Goal: Task Accomplishment & Management: Complete application form

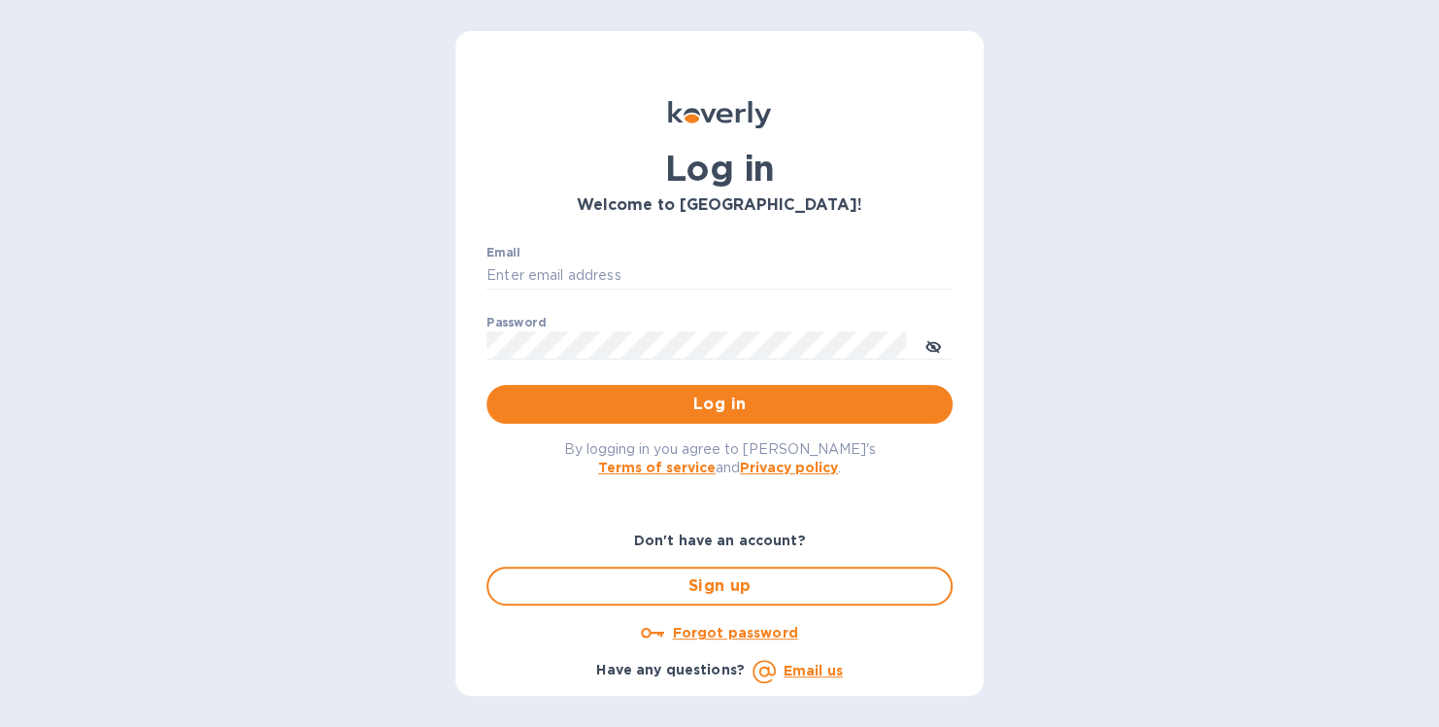
type input "[PERSON_NAME][EMAIL_ADDRESS][DOMAIN_NAME]"
click at [729, 426] on div "By logging in you agree to [PERSON_NAME]'s Terms of service and Privacy policy ." at bounding box center [719, 457] width 497 height 68
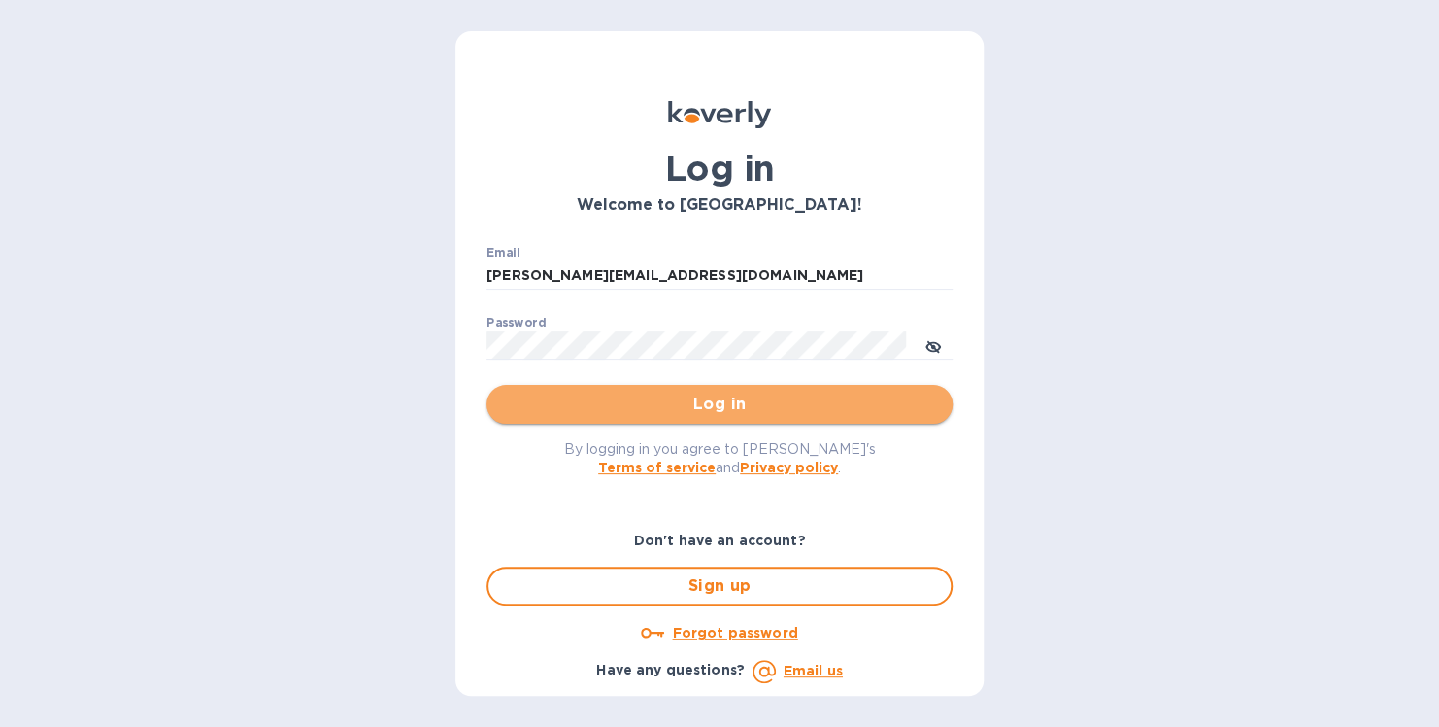
click at [732, 416] on button "Log in" at bounding box center [720, 404] width 466 height 39
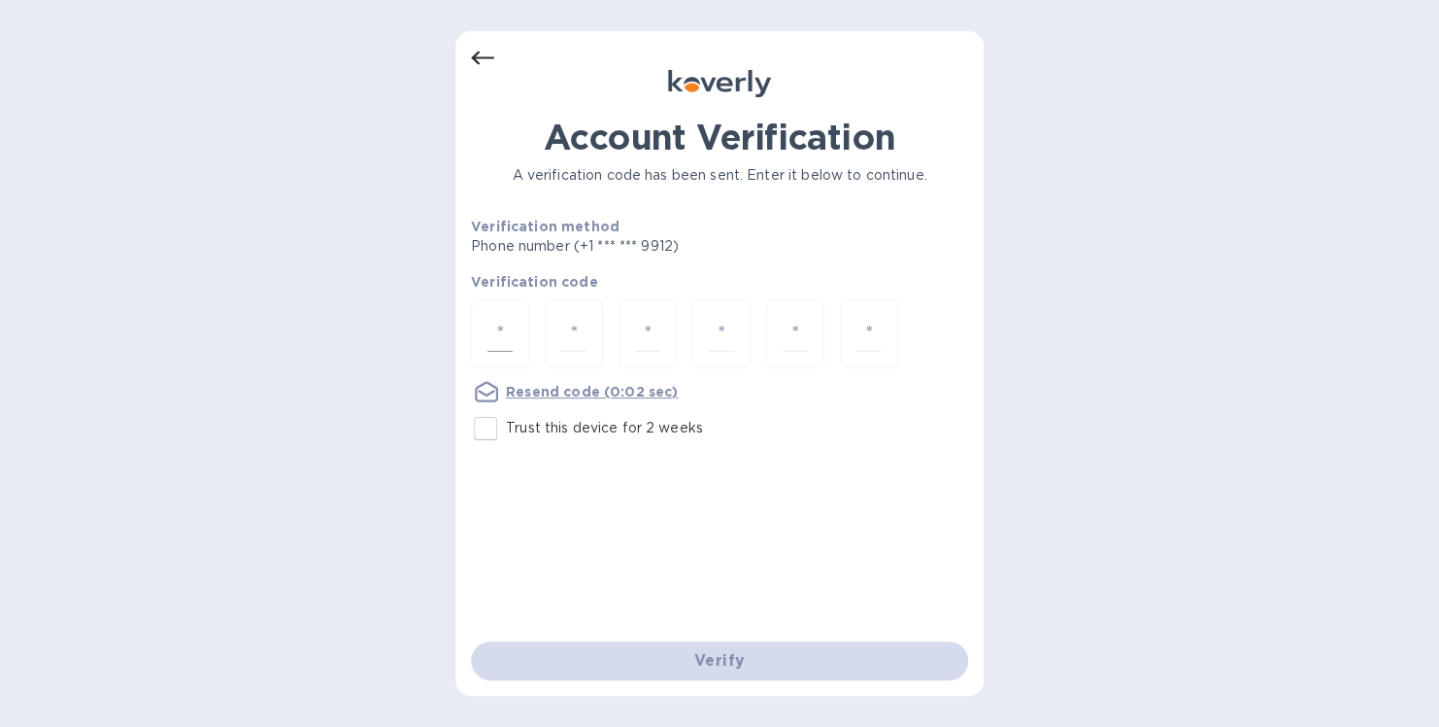
click at [514, 342] on div at bounding box center [500, 333] width 58 height 69
type input "1"
type input "4"
type input "8"
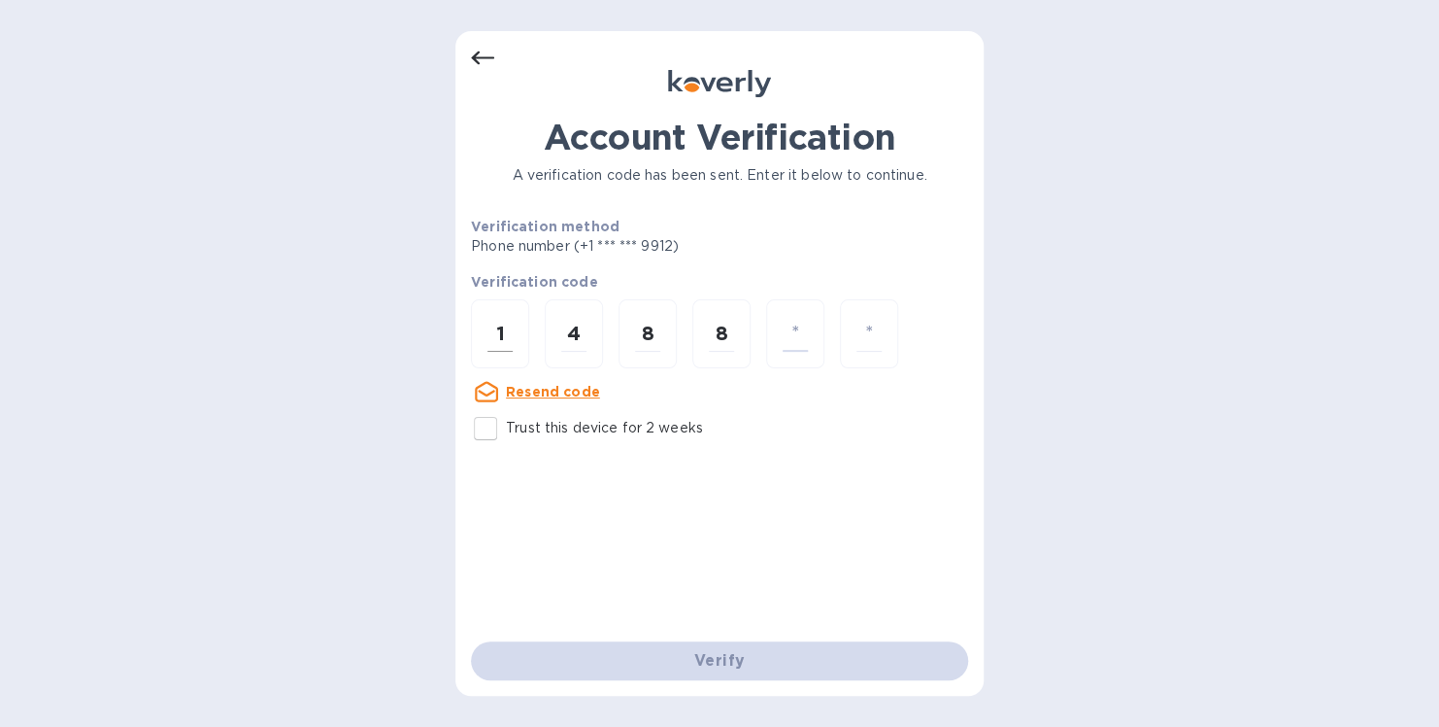
type input "6"
type input "0"
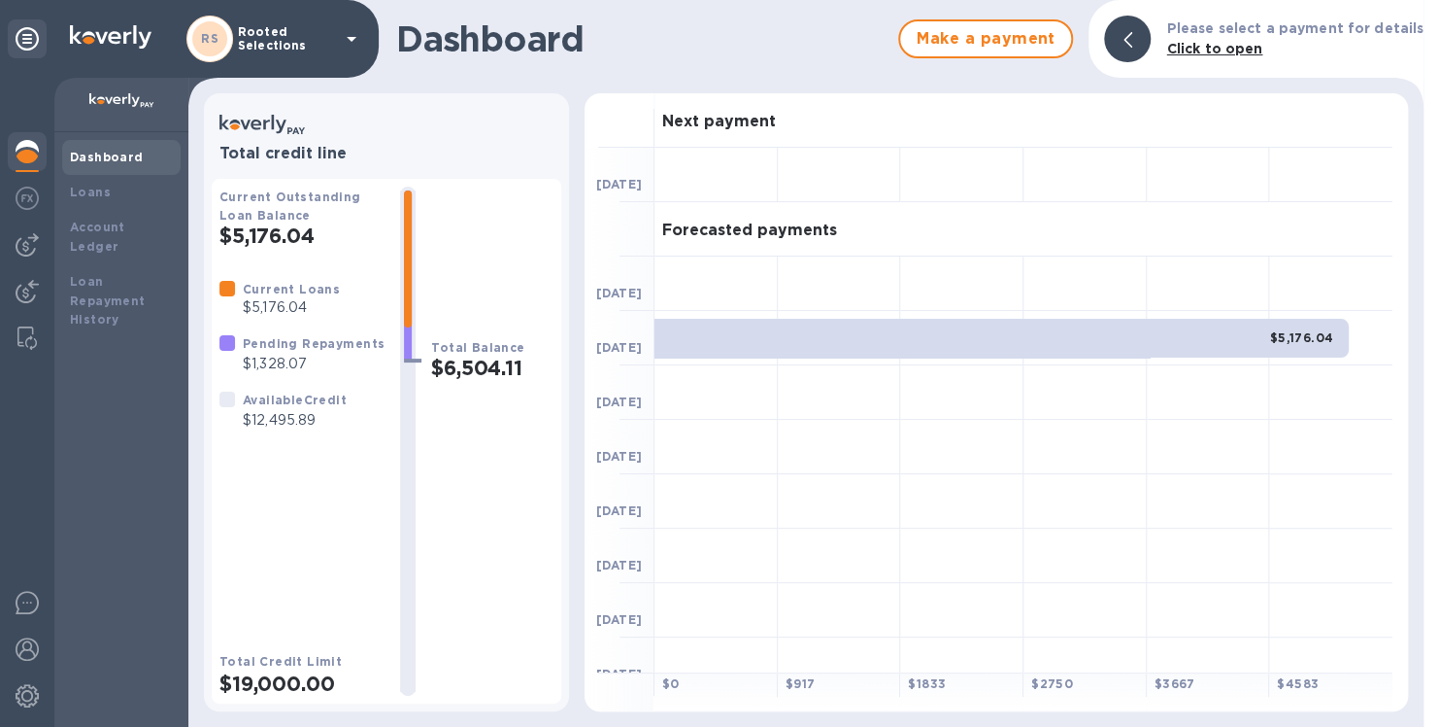
click at [265, 349] on b "Pending Repayments" at bounding box center [314, 343] width 142 height 15
click at [261, 372] on p "$1,328.07" at bounding box center [314, 364] width 142 height 20
click at [389, 155] on h3 "Total credit line" at bounding box center [387, 154] width 334 height 18
click at [95, 38] on img at bounding box center [111, 36] width 82 height 23
click at [27, 196] on img at bounding box center [27, 197] width 23 height 23
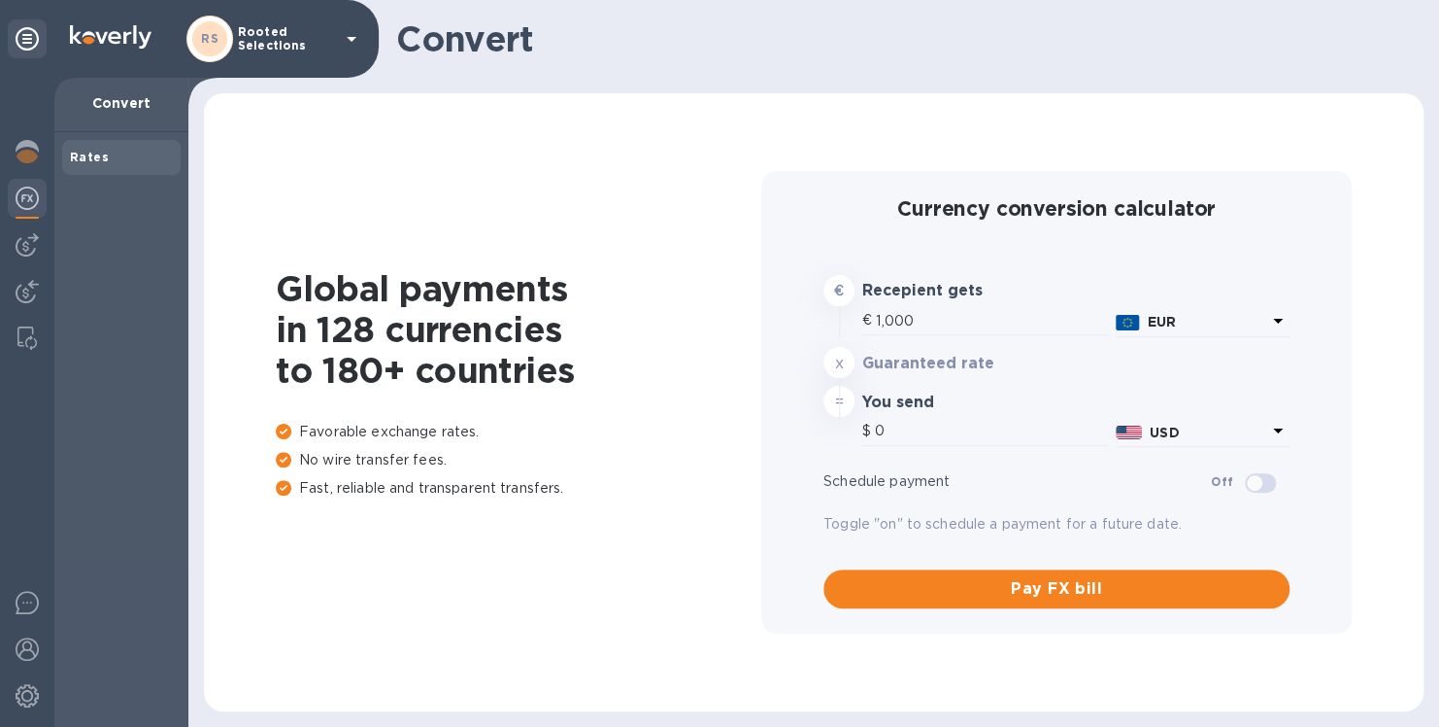
click at [17, 265] on div at bounding box center [27, 402] width 54 height 649
type input "1,193.22"
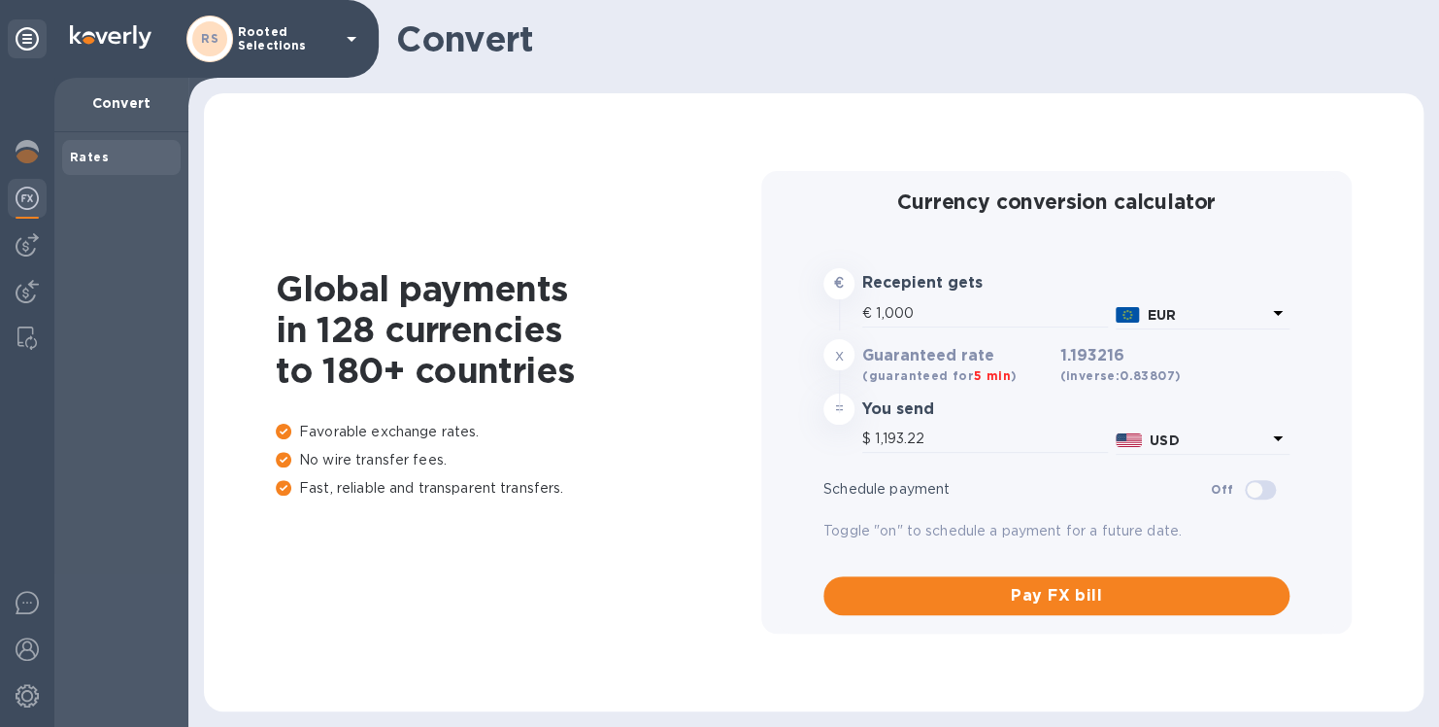
click at [930, 295] on div "€ 1,000" at bounding box center [986, 315] width 254 height 41
click at [936, 313] on input "1,000" at bounding box center [992, 313] width 232 height 29
click at [942, 436] on input "1,193.22" at bounding box center [991, 438] width 233 height 29
type input "999.99"
type input "1,193.2"
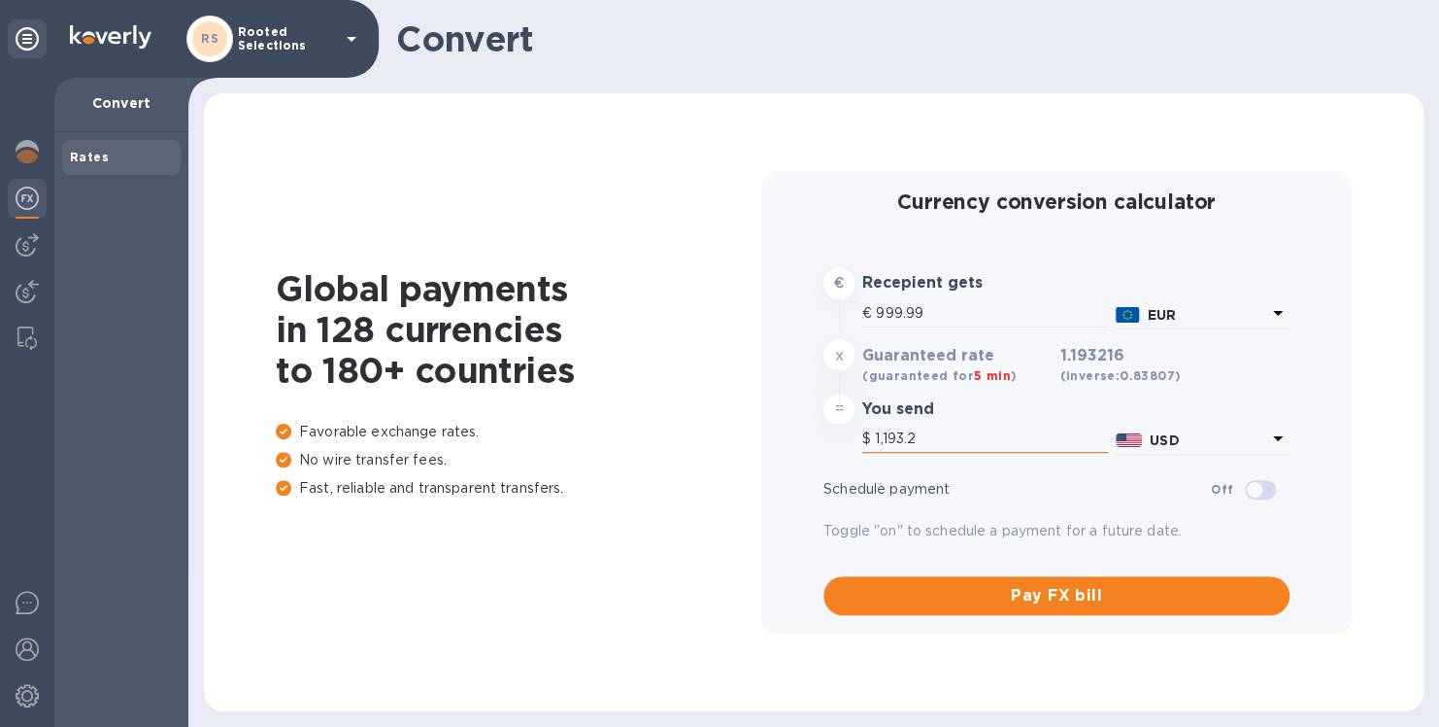
type input "999.82"
type input "1,193"
type input "99.73"
type input "119"
type input "9.22"
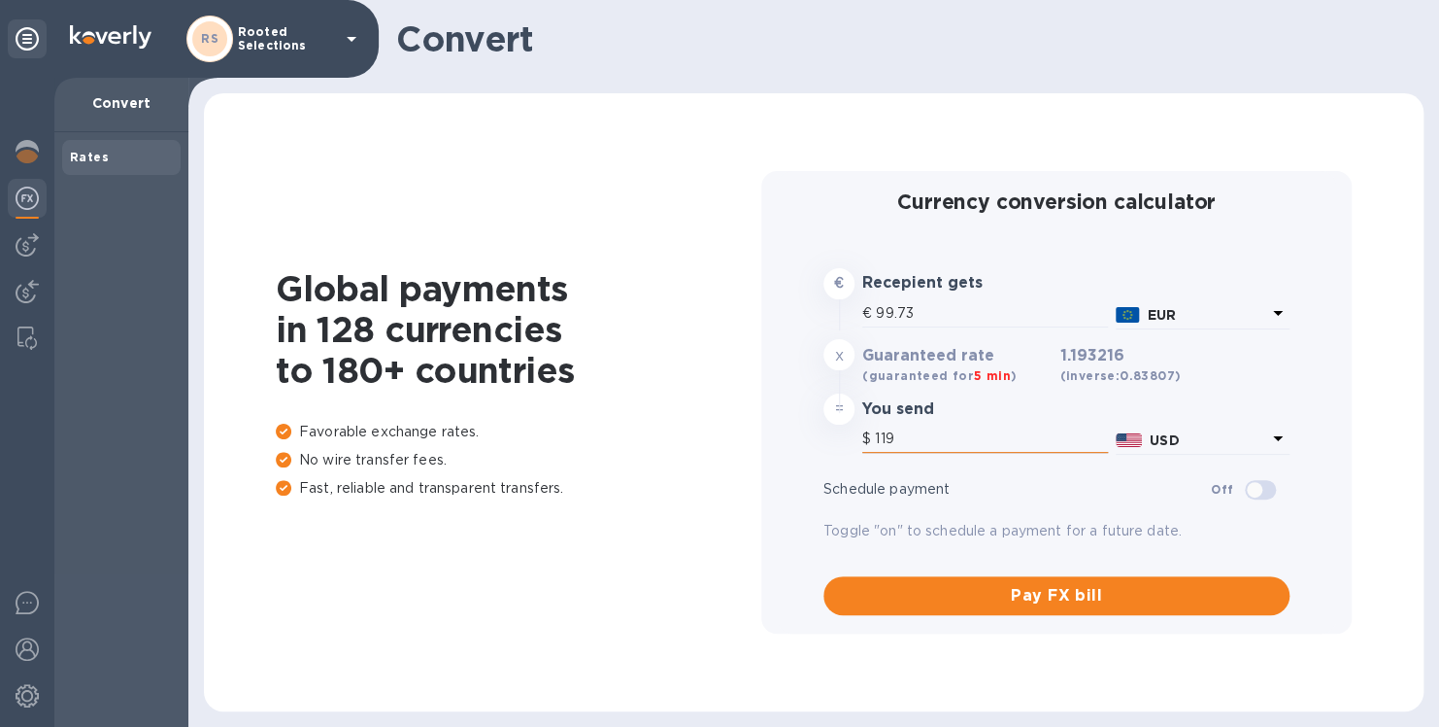
type input "11"
type input "0.84"
type input "1"
type input "15.09"
type input "18"
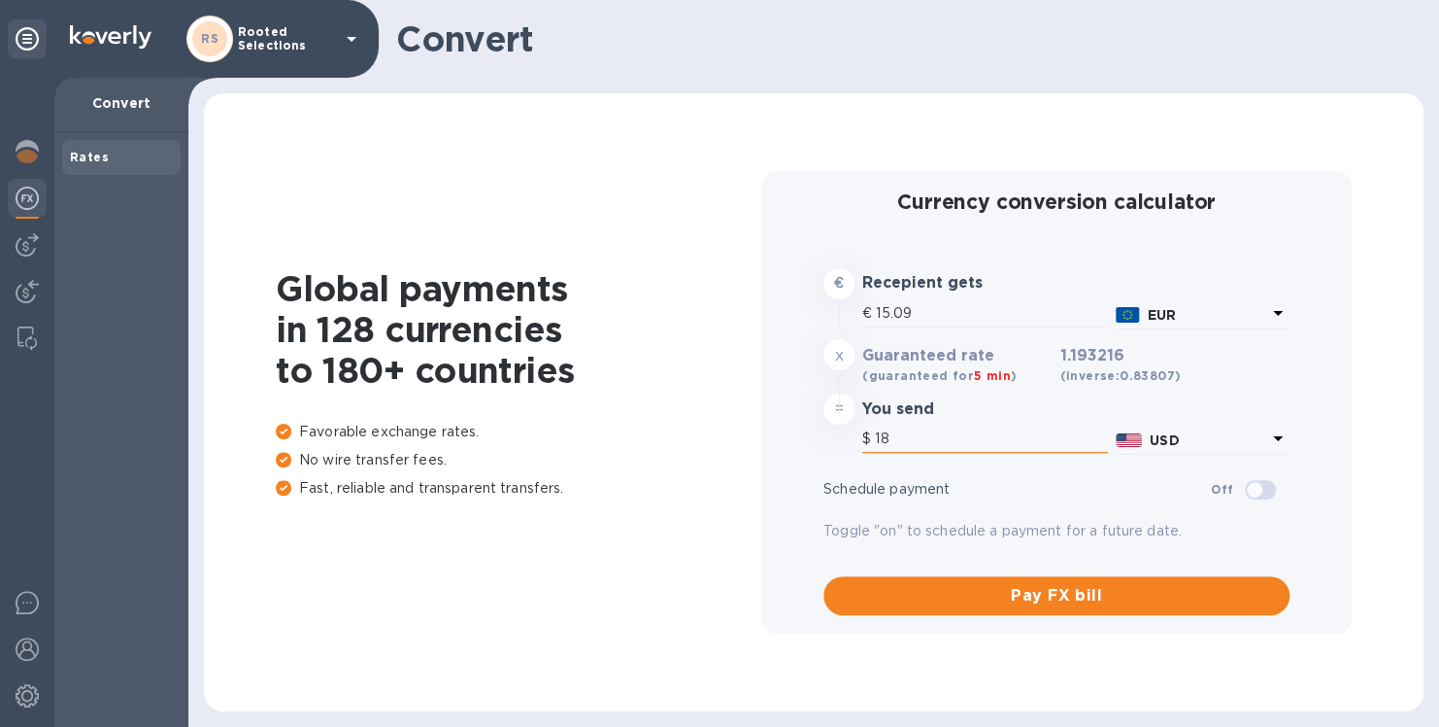
type input "152.53"
type input "182"
type input "1,527.8"
type input "1,823."
type input "1,528.56"
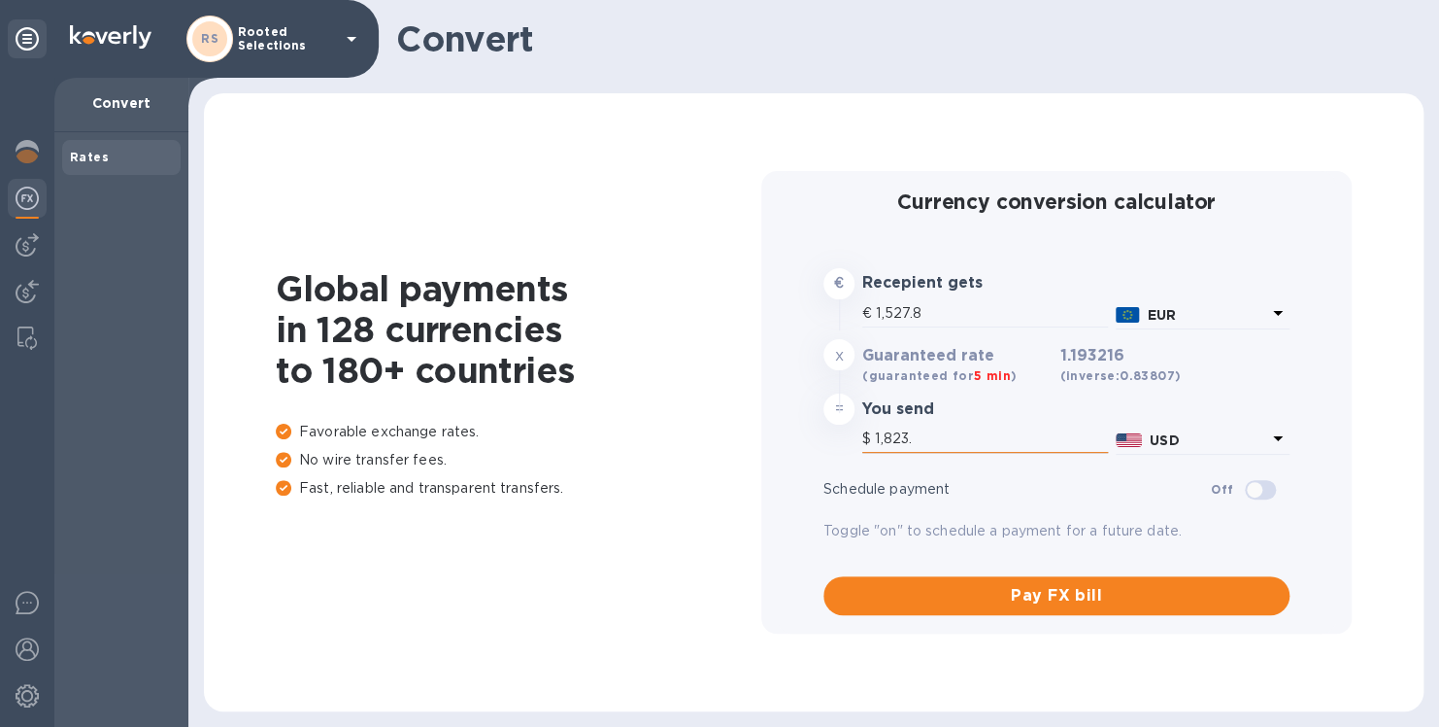
type input "1,823.9"
type input "1,528.61"
type input "1,823.96"
click at [939, 318] on input "1,528.61" at bounding box center [992, 313] width 232 height 29
type input "1,528.6"
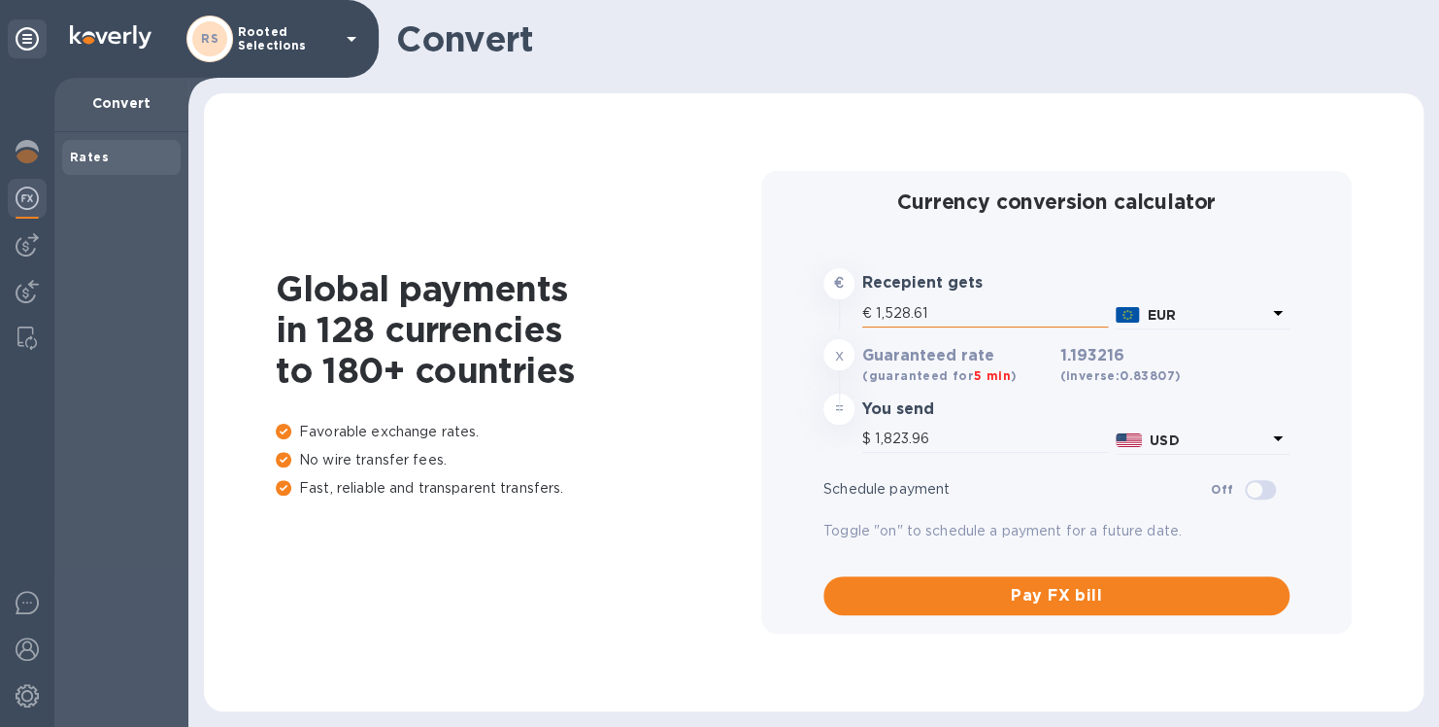
type input "1,823.95"
type input "1,528"
type input "1,823.23"
type input "152"
type input "181.37"
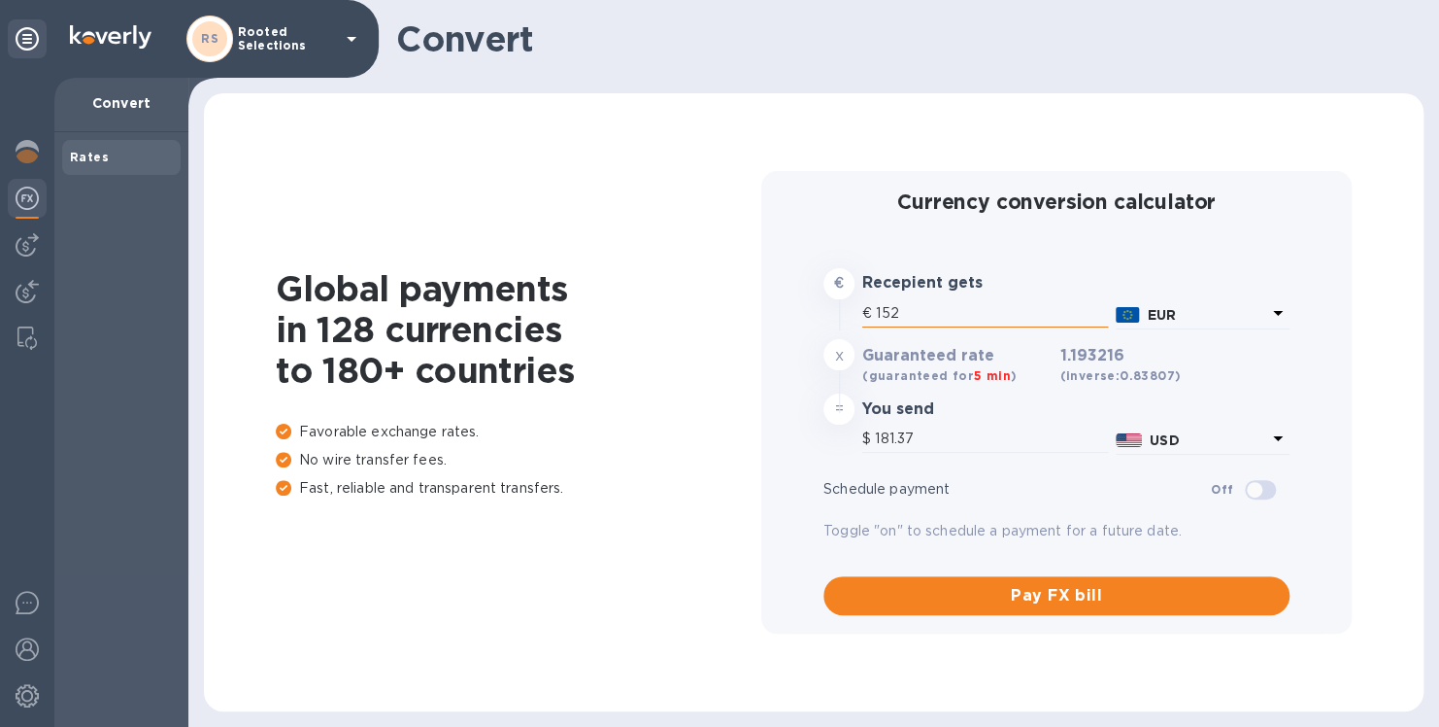
type input "15"
type input "17.9"
type input "1"
type input "1.19"
type input "3"
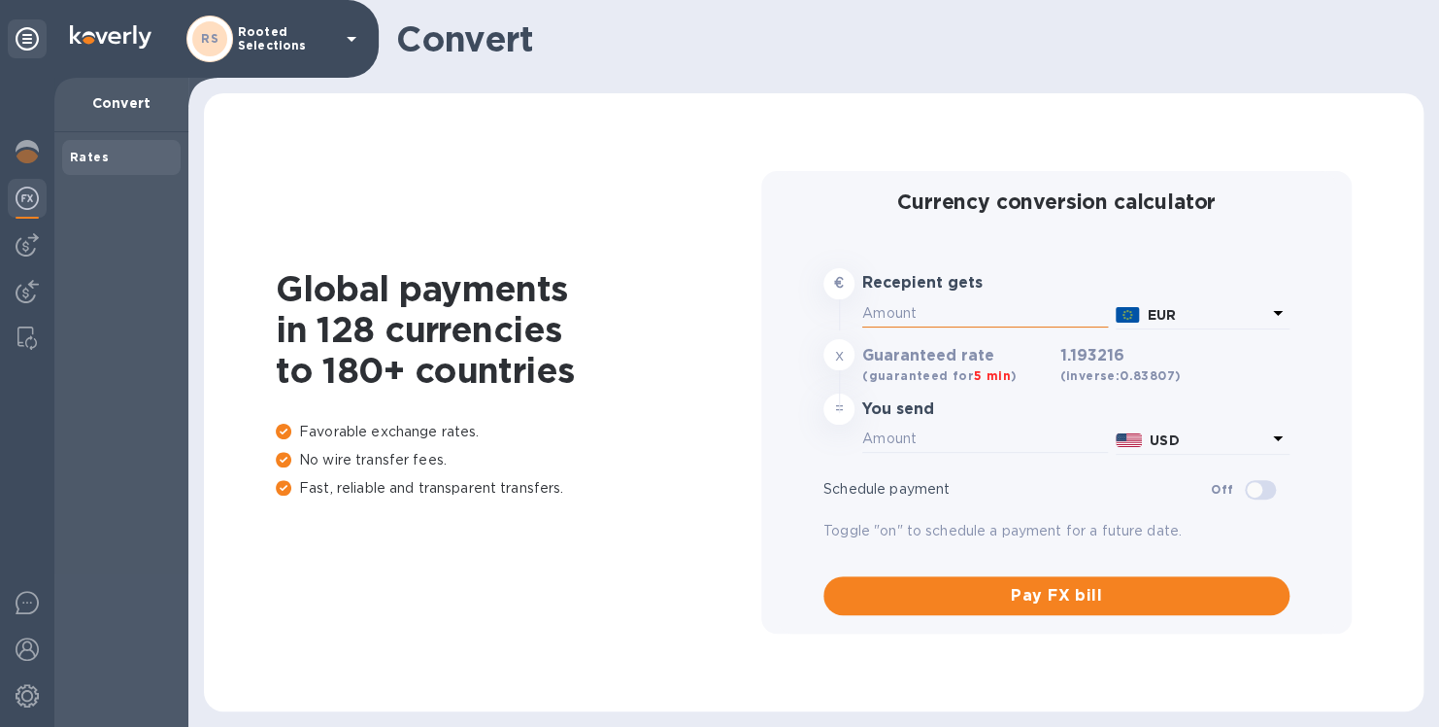
type input "3.58"
type input "39"
type input "46.54"
type input "395"
type input "471.32"
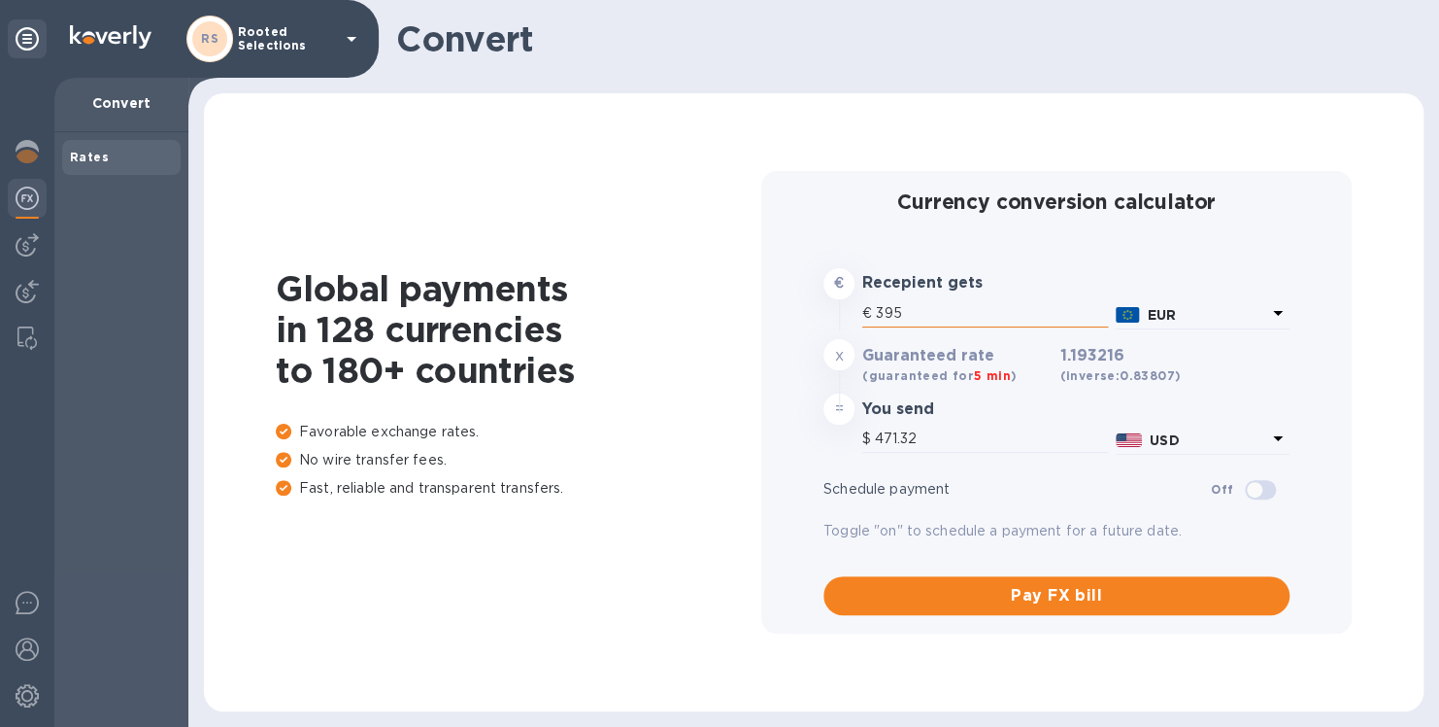
type input "3,951"
type input "4,714.4"
type input "3,951.5"
type input "4,714.99"
type input "3,951.55"
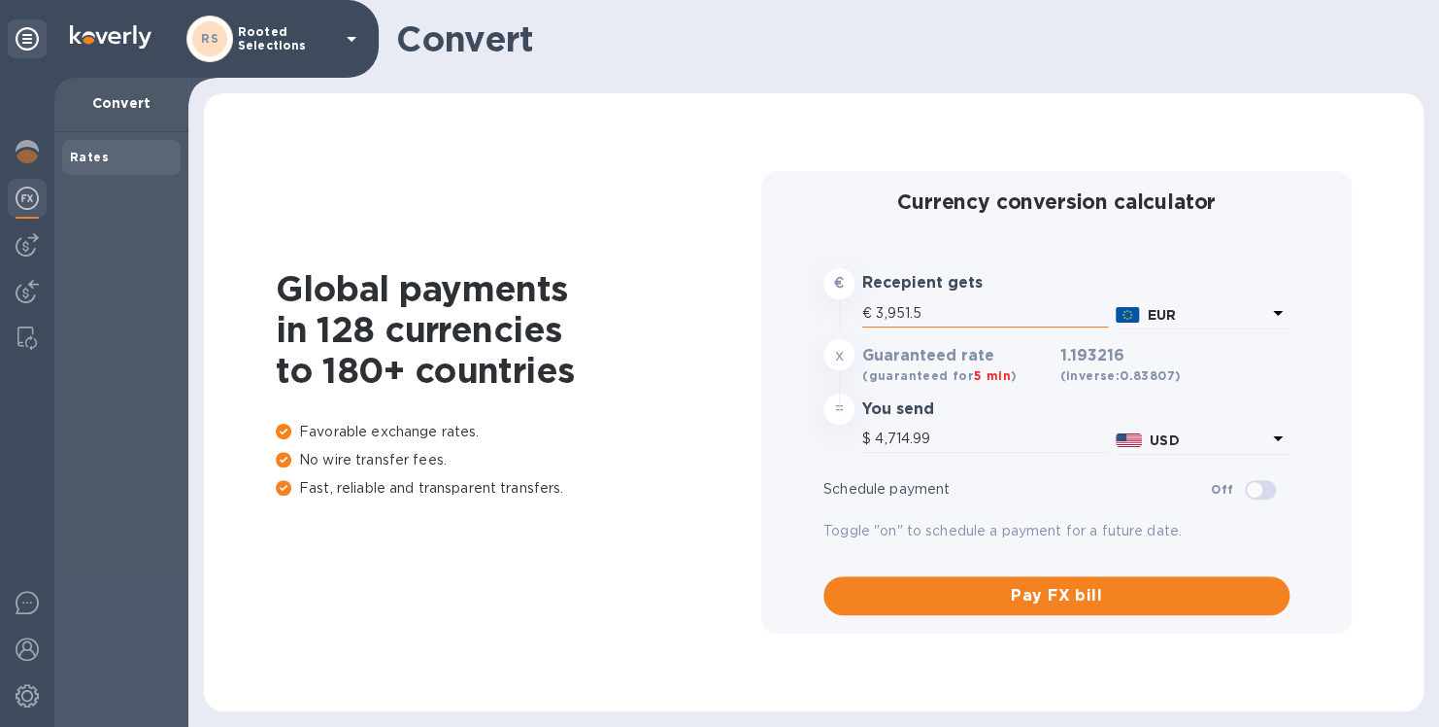
type input "4,715.05"
type input "3,951.55"
click at [20, 146] on img at bounding box center [27, 151] width 23 height 23
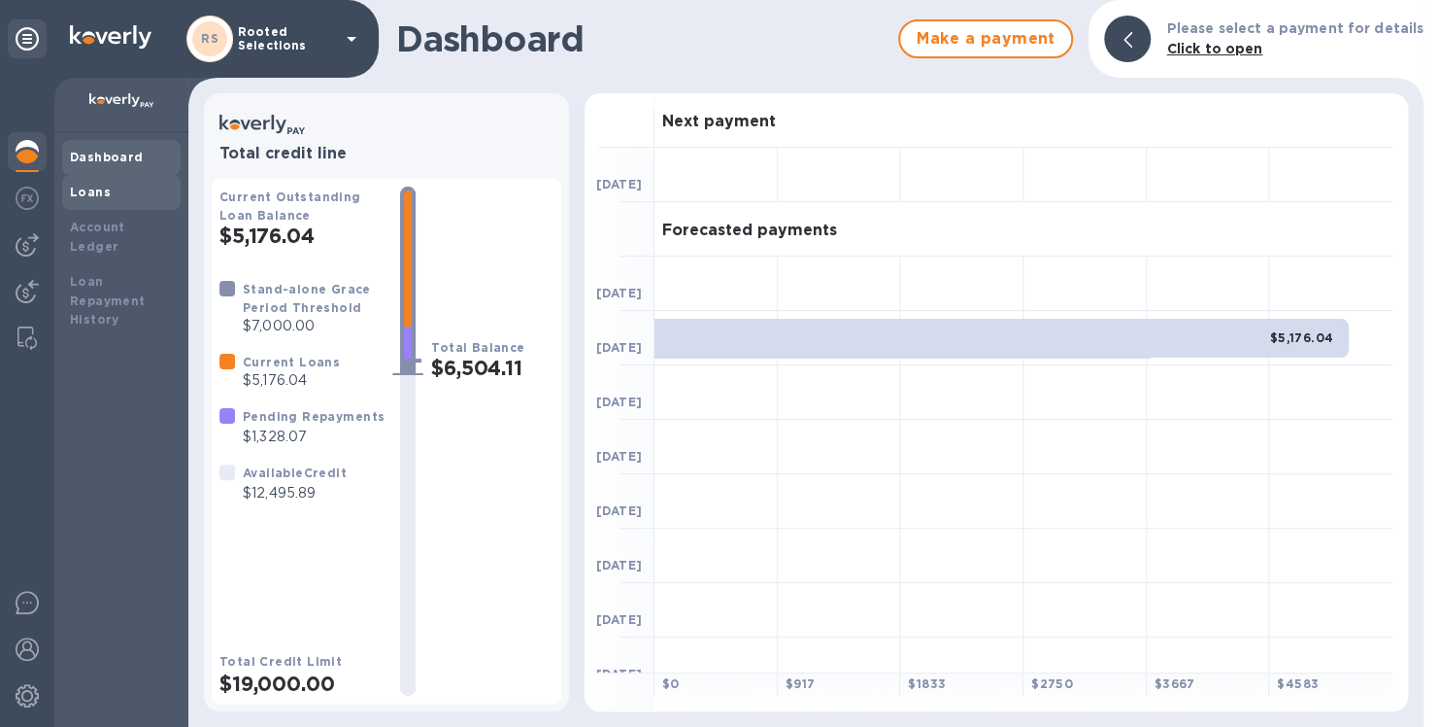
click at [139, 193] on div "Loans" at bounding box center [121, 192] width 103 height 19
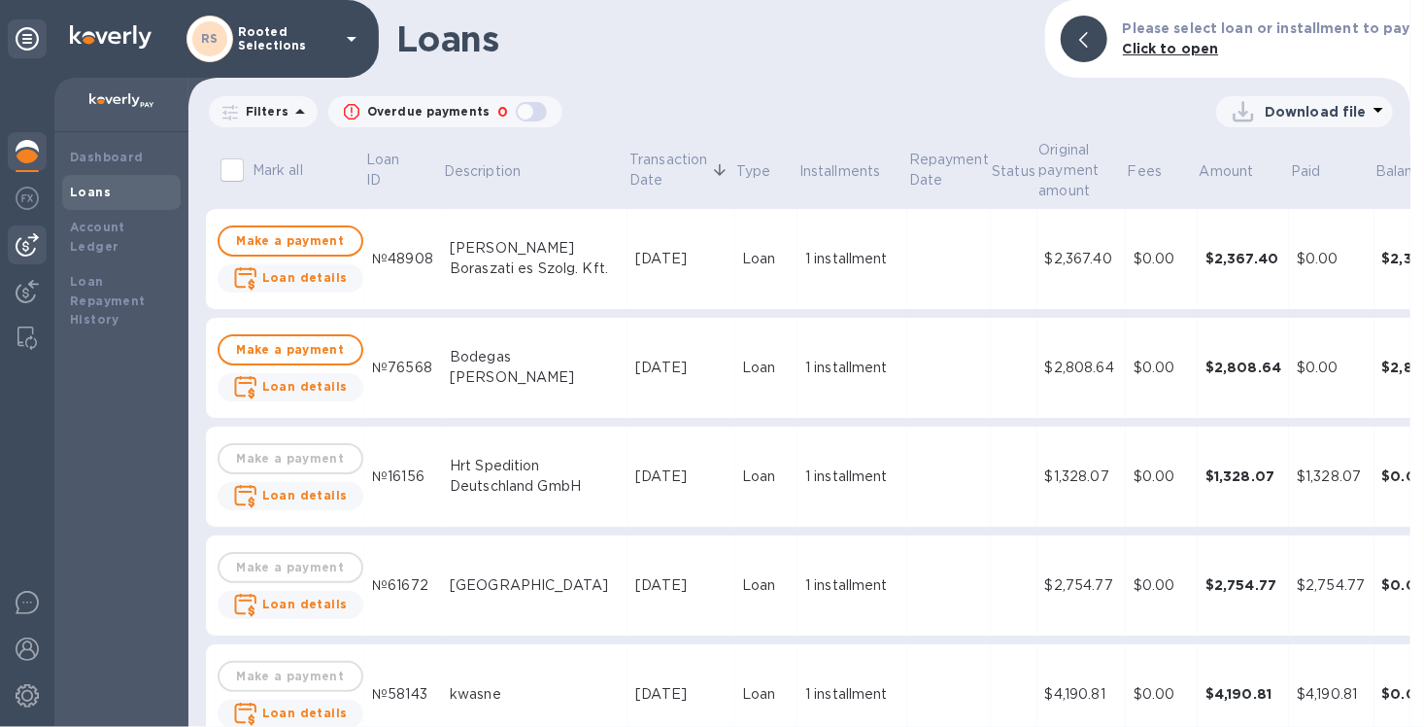
click at [24, 246] on img at bounding box center [27, 244] width 23 height 23
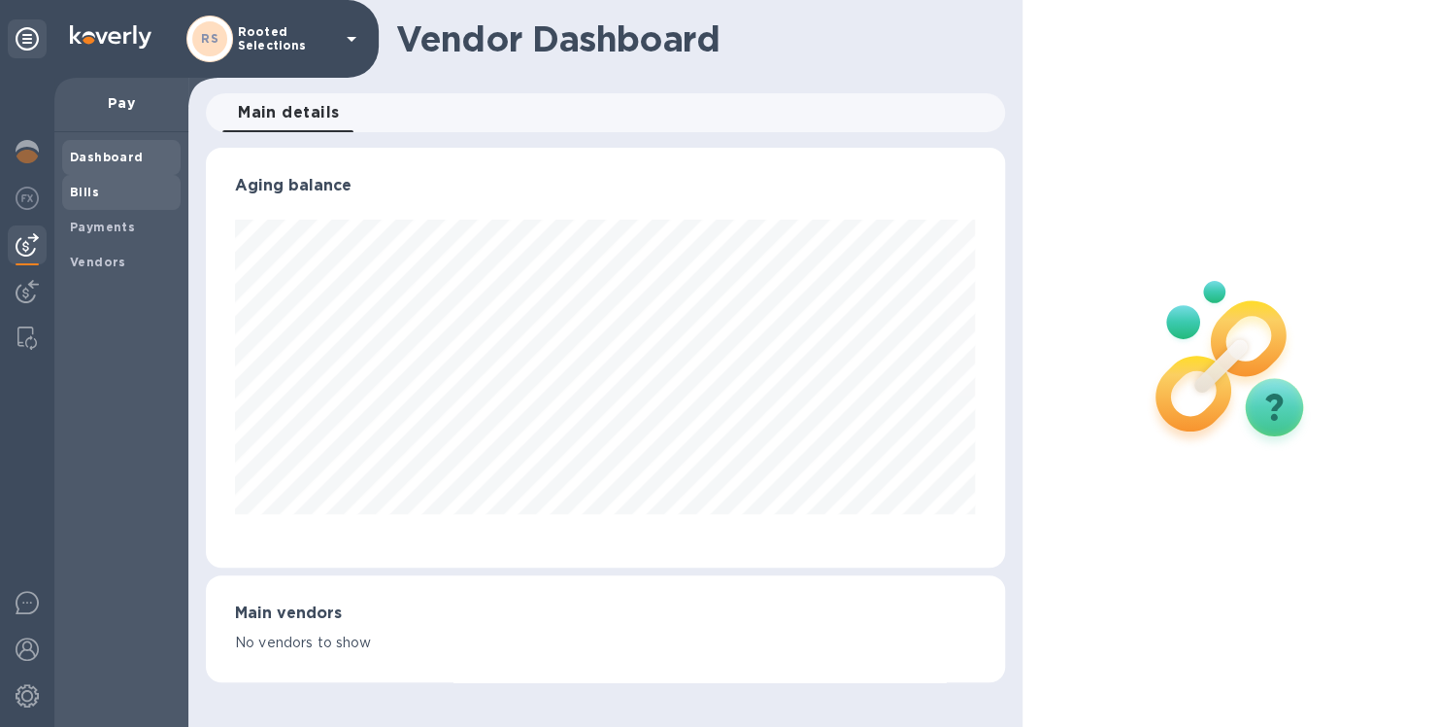
scroll to position [420, 798]
click at [90, 195] on b "Bills" at bounding box center [84, 192] width 29 height 15
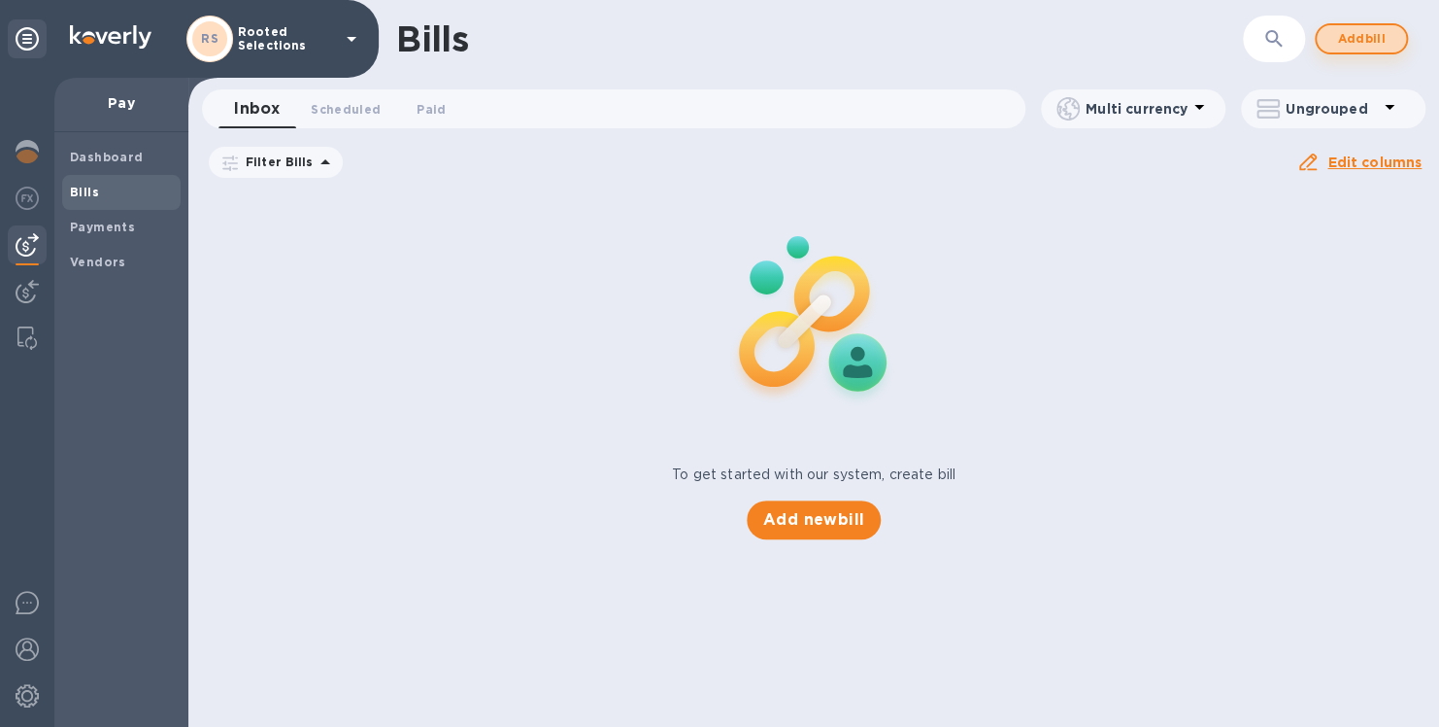
click at [1341, 43] on span "Add bill" at bounding box center [1362, 38] width 58 height 23
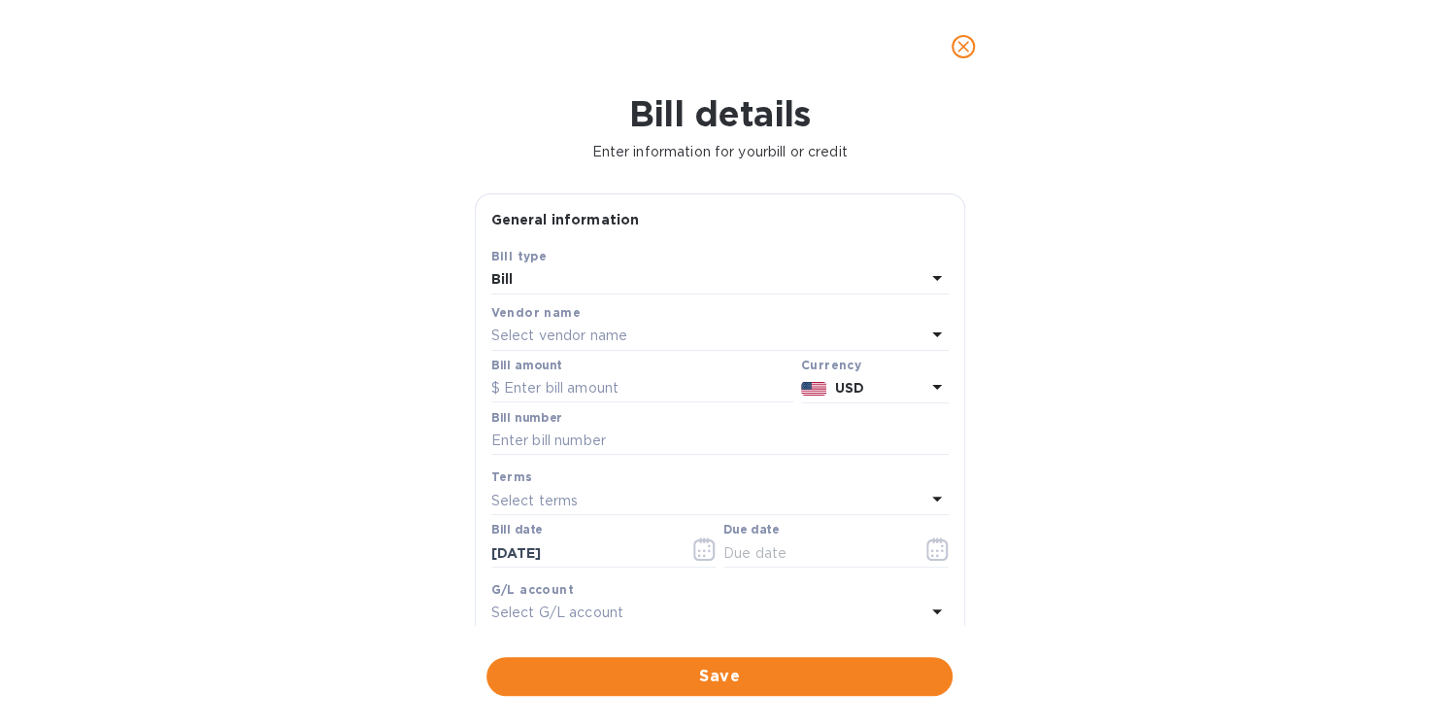
click at [646, 350] on div "Vendor name Select vendor name" at bounding box center [719, 326] width 457 height 49
click at [579, 343] on p "Select vendor name" at bounding box center [559, 335] width 136 height 20
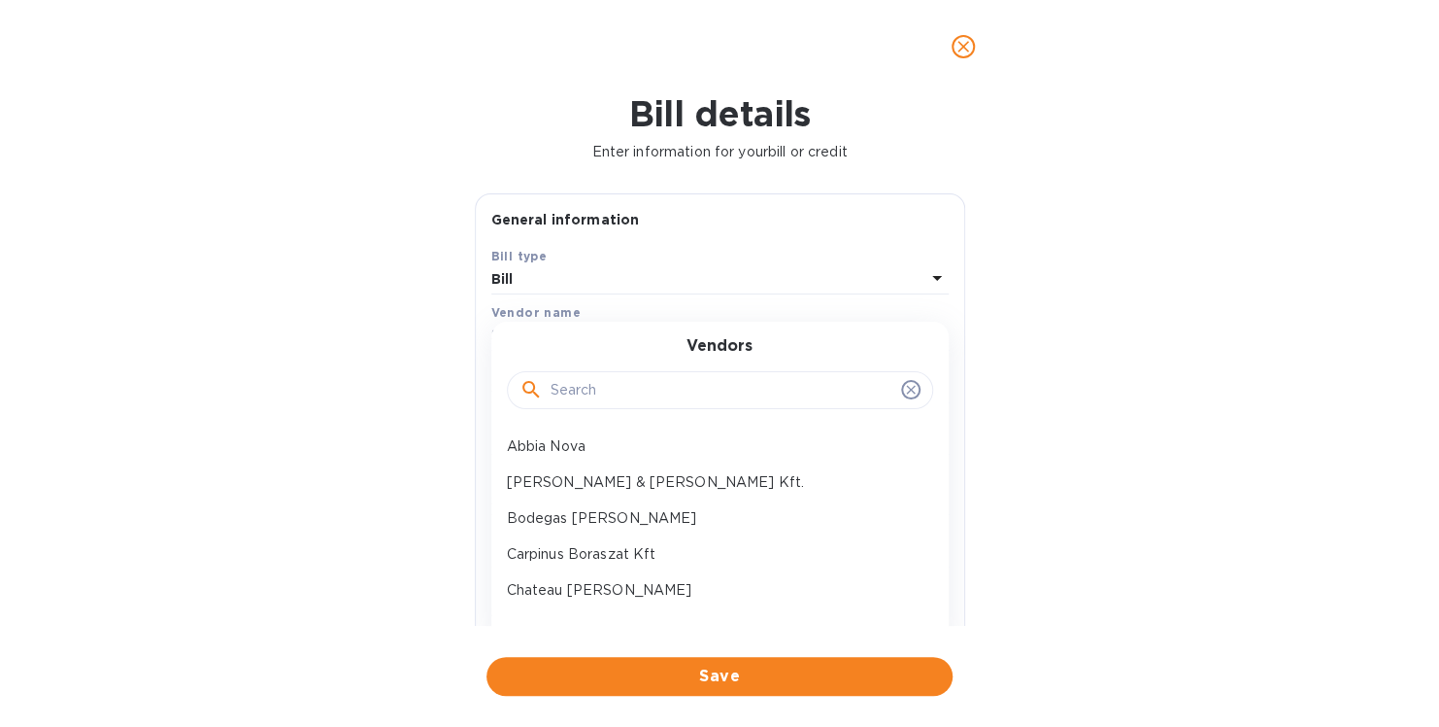
click at [581, 380] on input "text" at bounding box center [722, 390] width 343 height 29
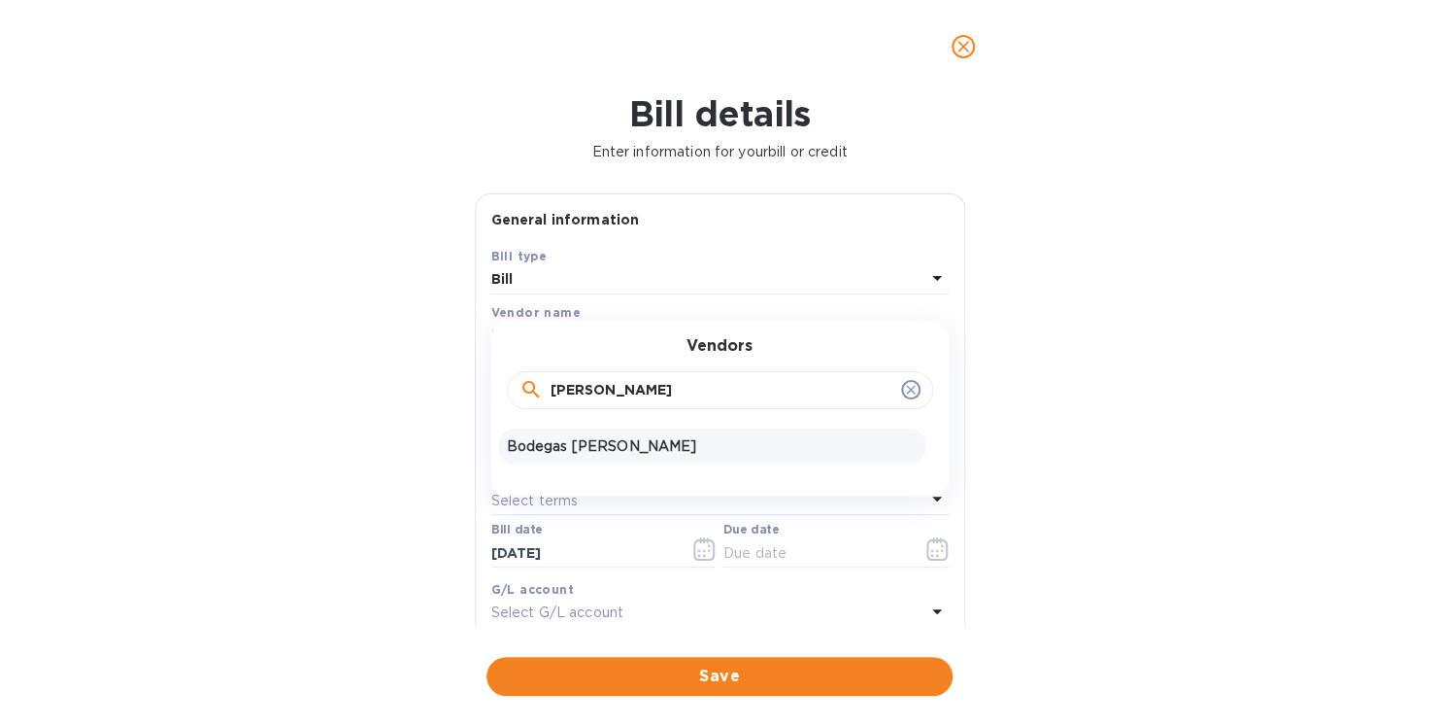
type input "[PERSON_NAME]"
click at [625, 444] on p "Bodegas [PERSON_NAME]" at bounding box center [712, 446] width 411 height 20
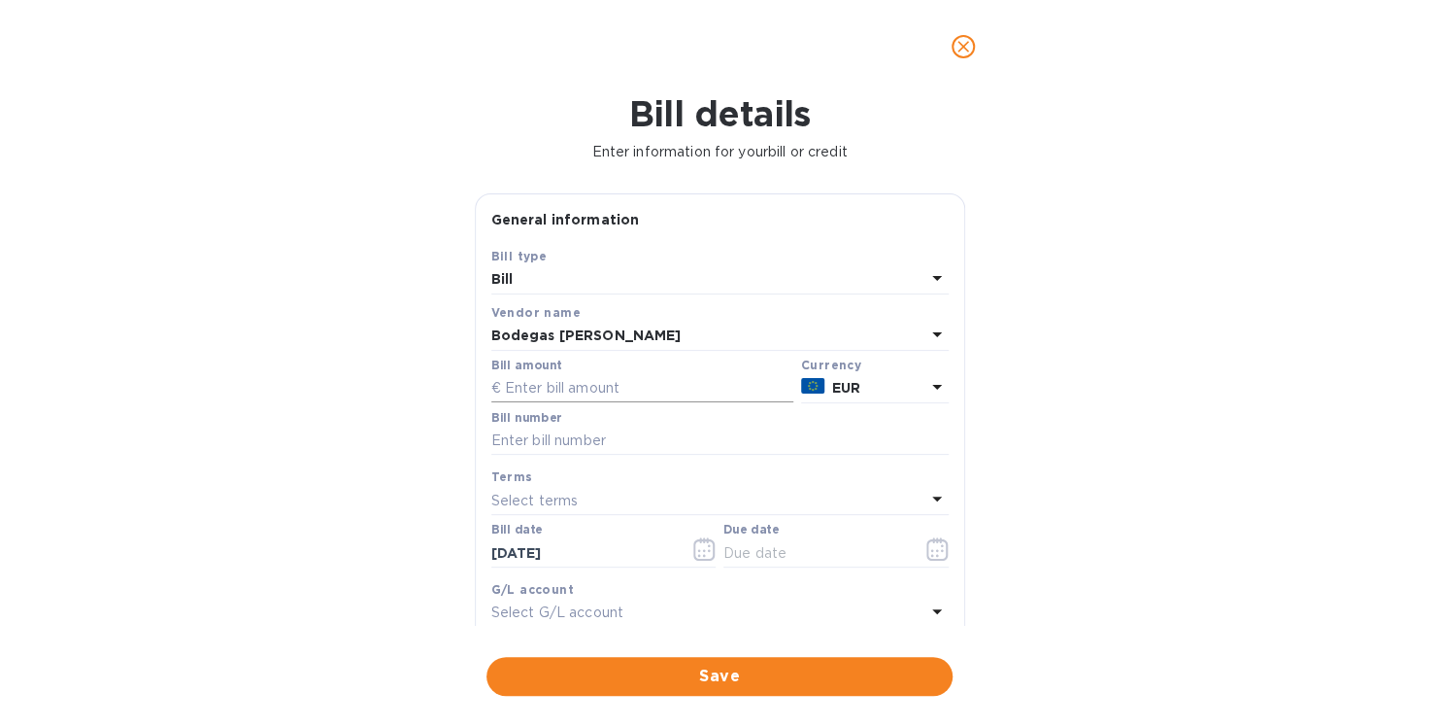
click at [553, 393] on input "text" at bounding box center [642, 388] width 302 height 29
type input "2"
type input "3,951.55"
click at [547, 443] on input "text" at bounding box center [719, 440] width 457 height 29
type input "2502-2"
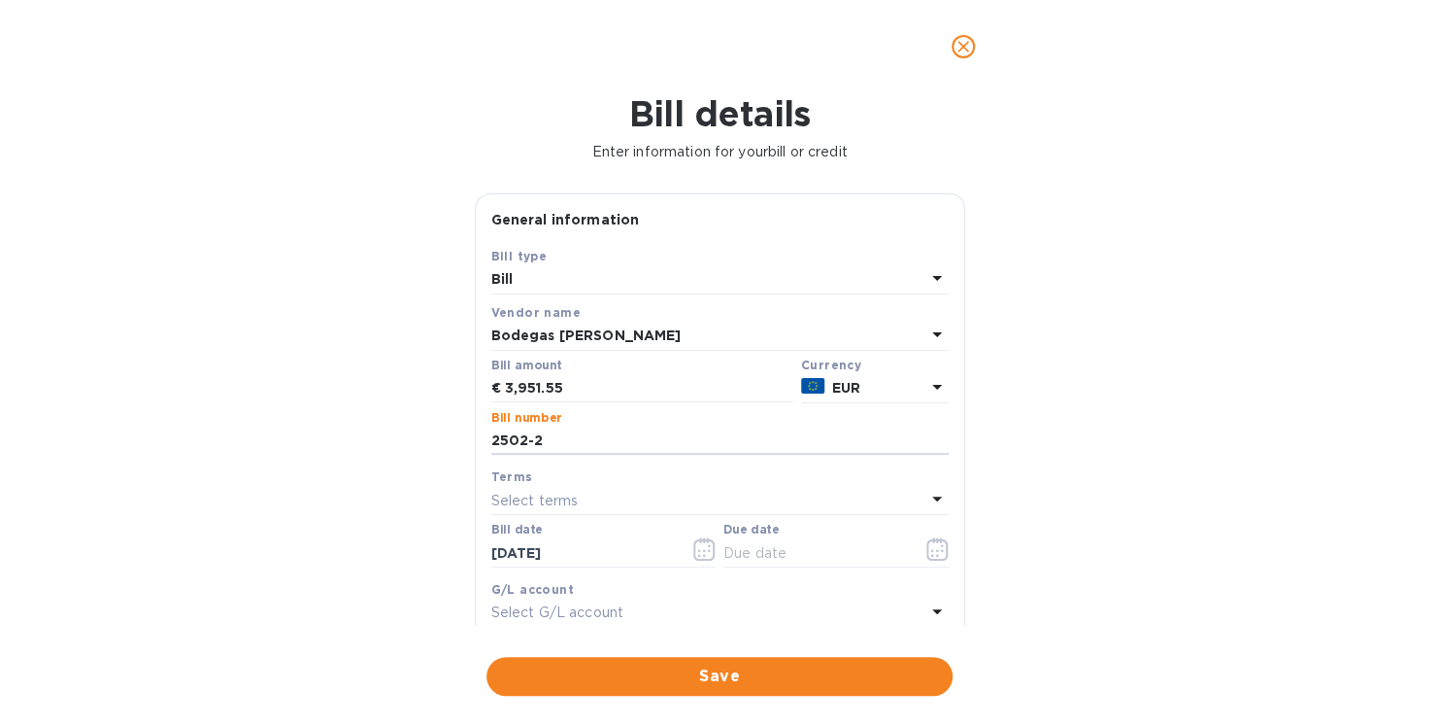
click at [573, 505] on p "Select terms" at bounding box center [534, 500] width 87 height 20
drag, startPoint x: 966, startPoint y: 421, endPoint x: 968, endPoint y: 470, distance: 49.6
click at [968, 470] on div "General information Save Bill type Bill Vendor name Bodegas [PERSON_NAME] Bill …" at bounding box center [720, 409] width 510 height 432
drag, startPoint x: 968, startPoint y: 470, endPoint x: 919, endPoint y: 547, distance: 91.3
click at [927, 547] on icon "button" at bounding box center [938, 548] width 22 height 23
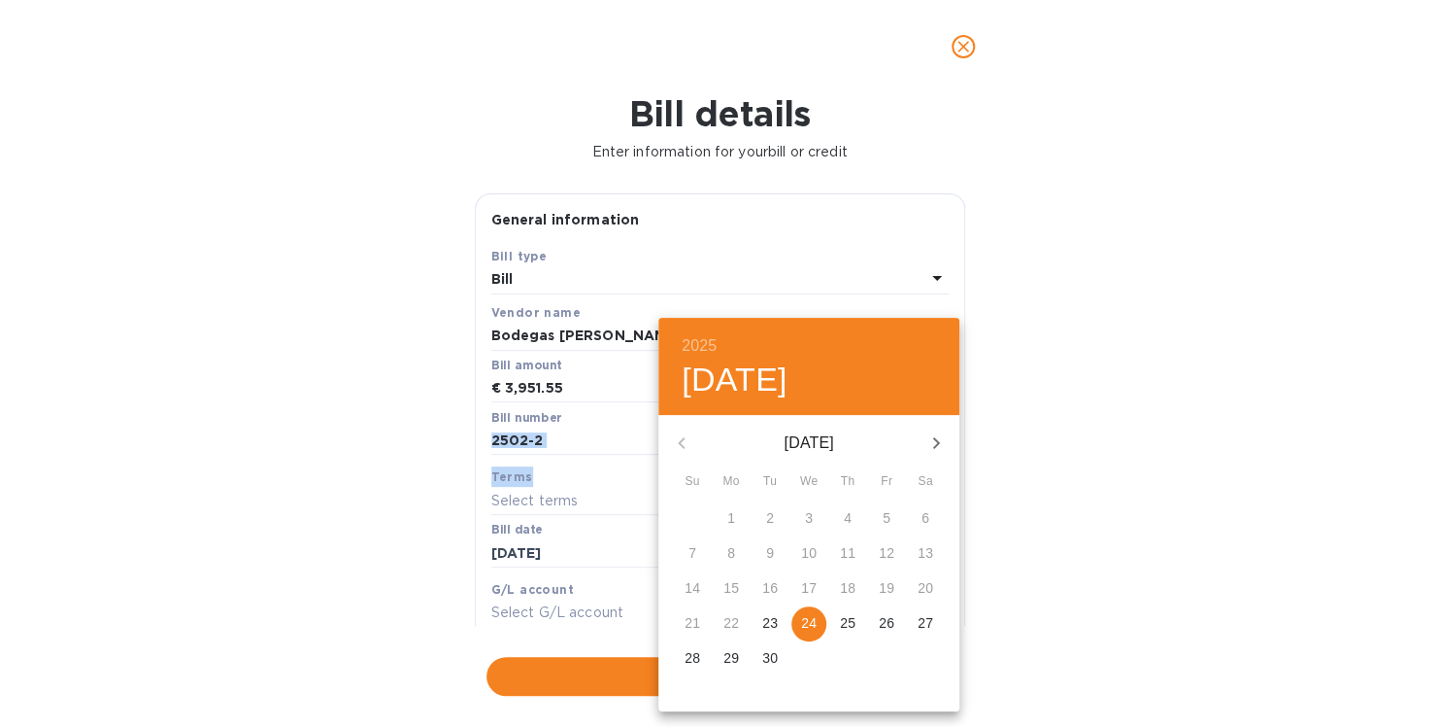
click at [798, 625] on span "24" at bounding box center [809, 622] width 35 height 19
type input "[DATE]"
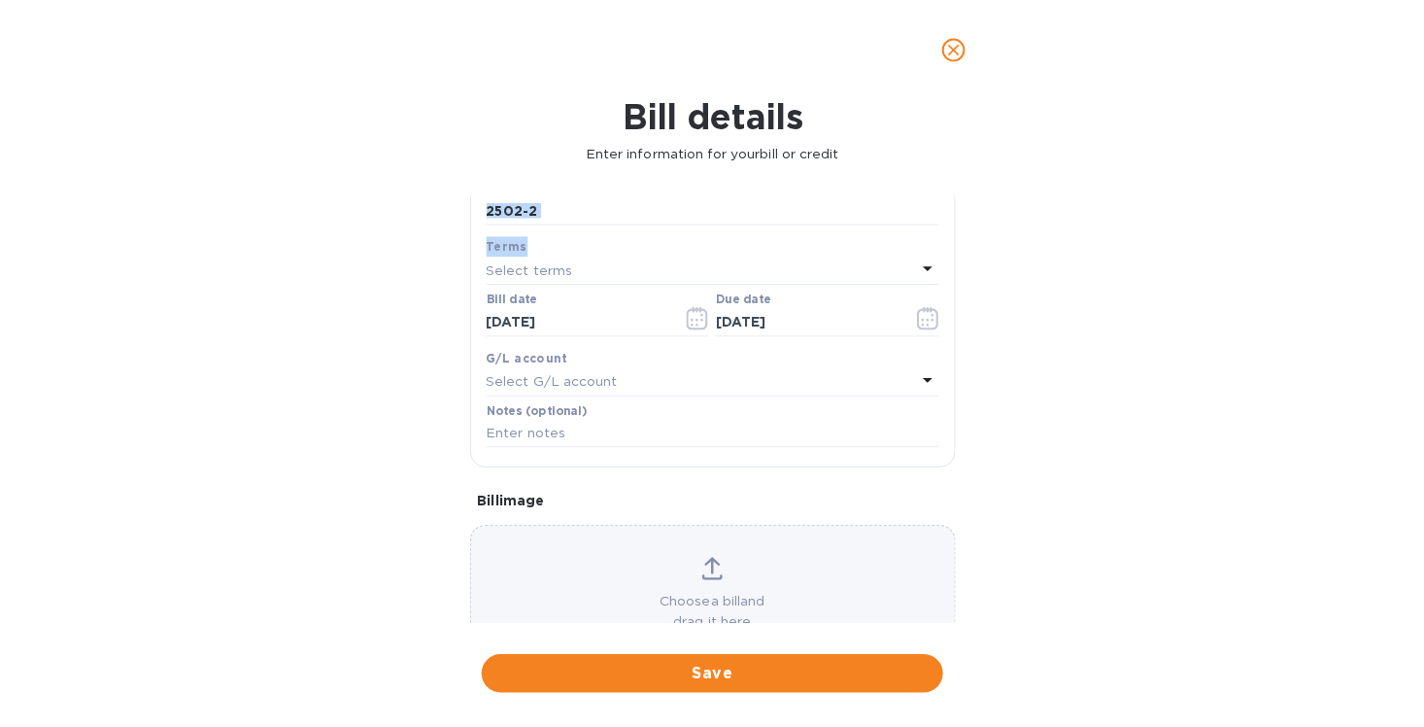
scroll to position [297, 0]
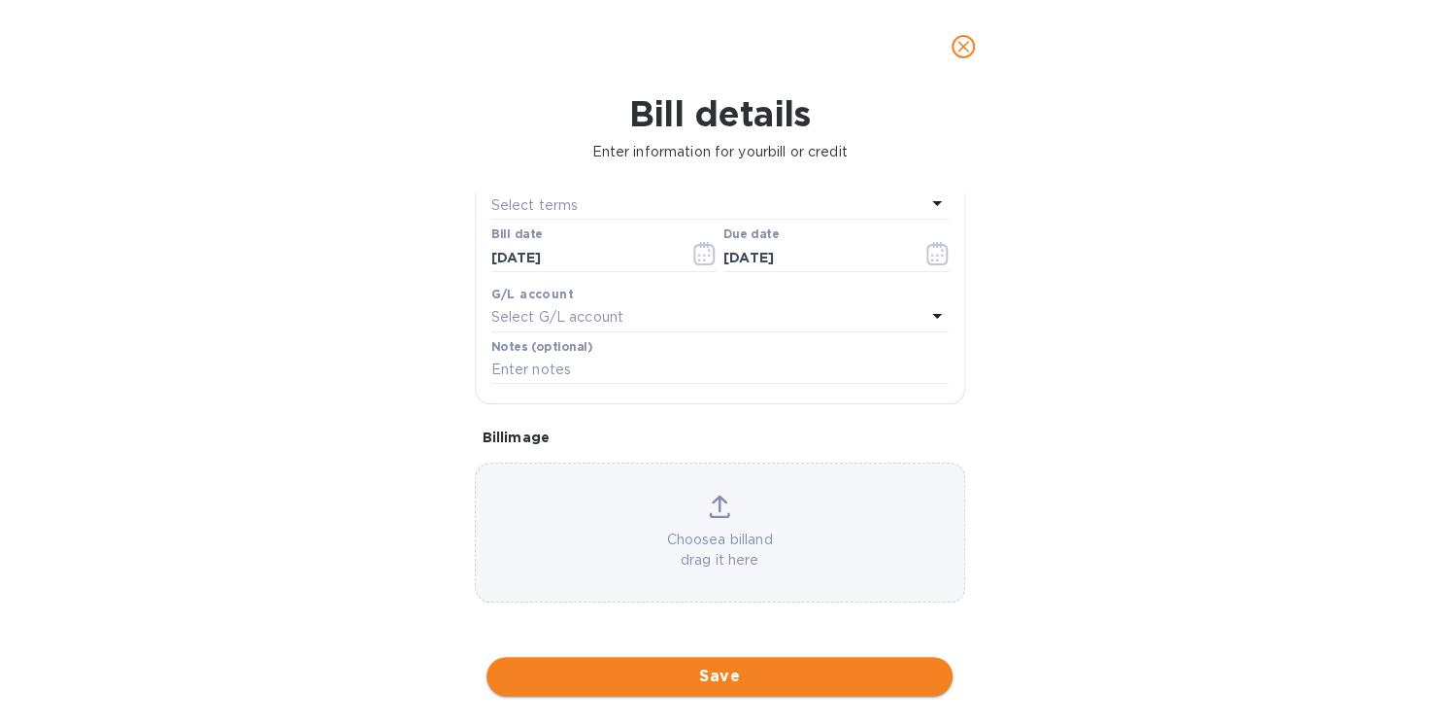
click at [704, 678] on span "Save" at bounding box center [719, 675] width 435 height 23
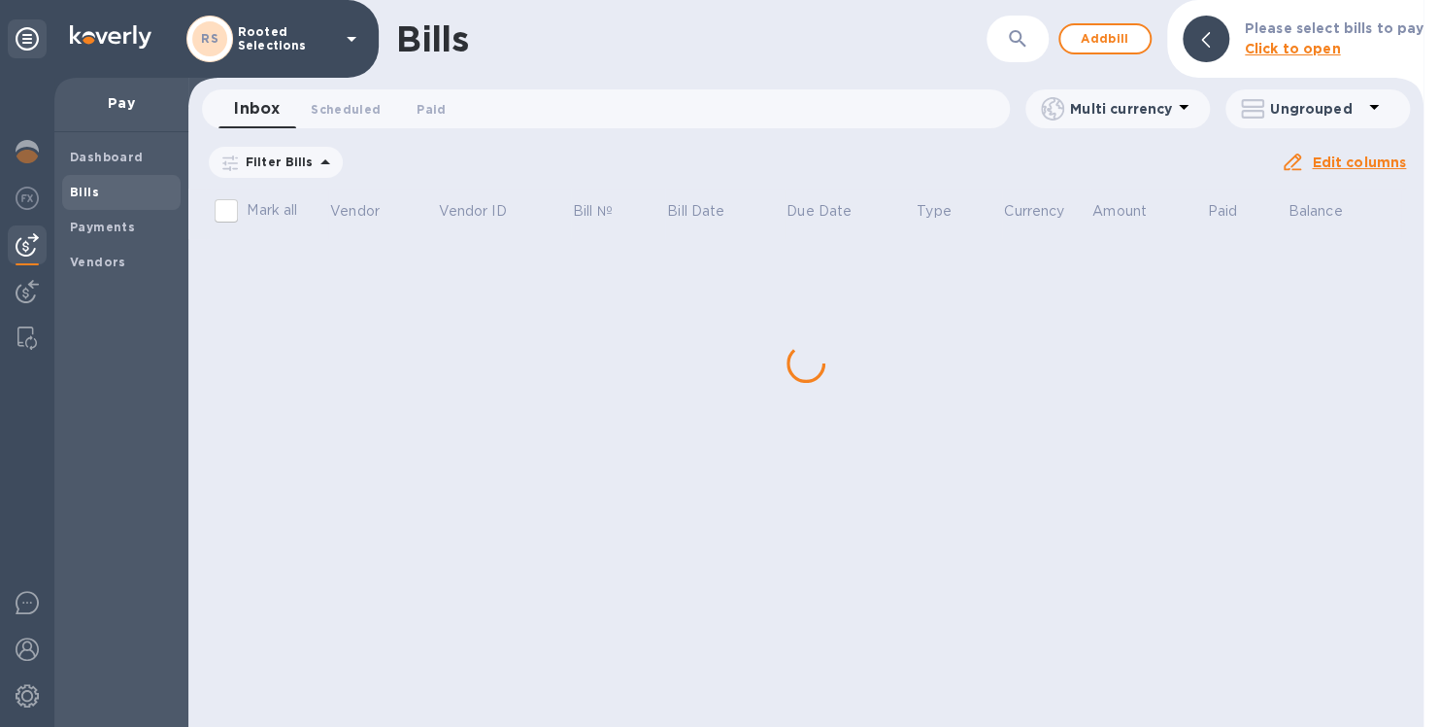
click at [353, 254] on div "Bills ​ Add bill Please select bills to pay Click to open Inbox 0 Scheduled 0 P…" at bounding box center [805, 363] width 1235 height 727
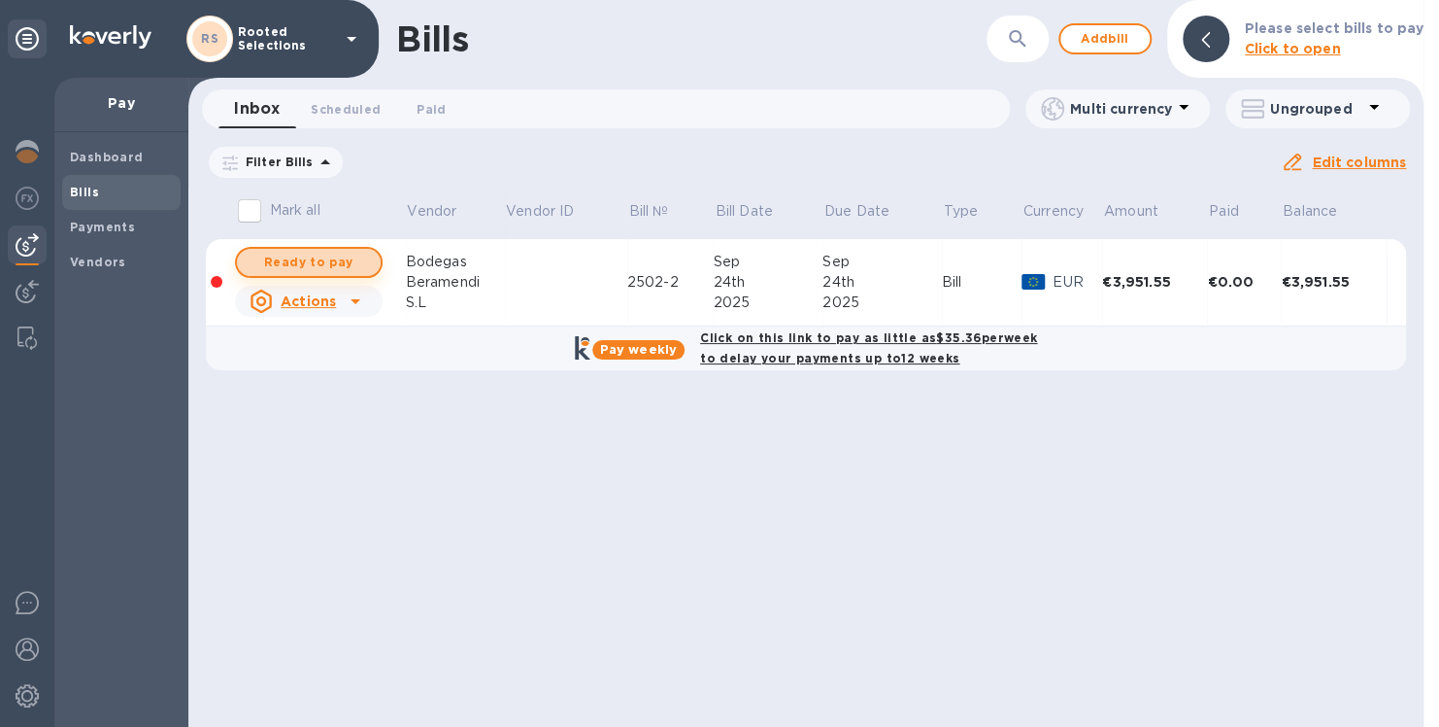
click at [296, 265] on span "Ready to pay" at bounding box center [309, 262] width 113 height 23
checkbox input "true"
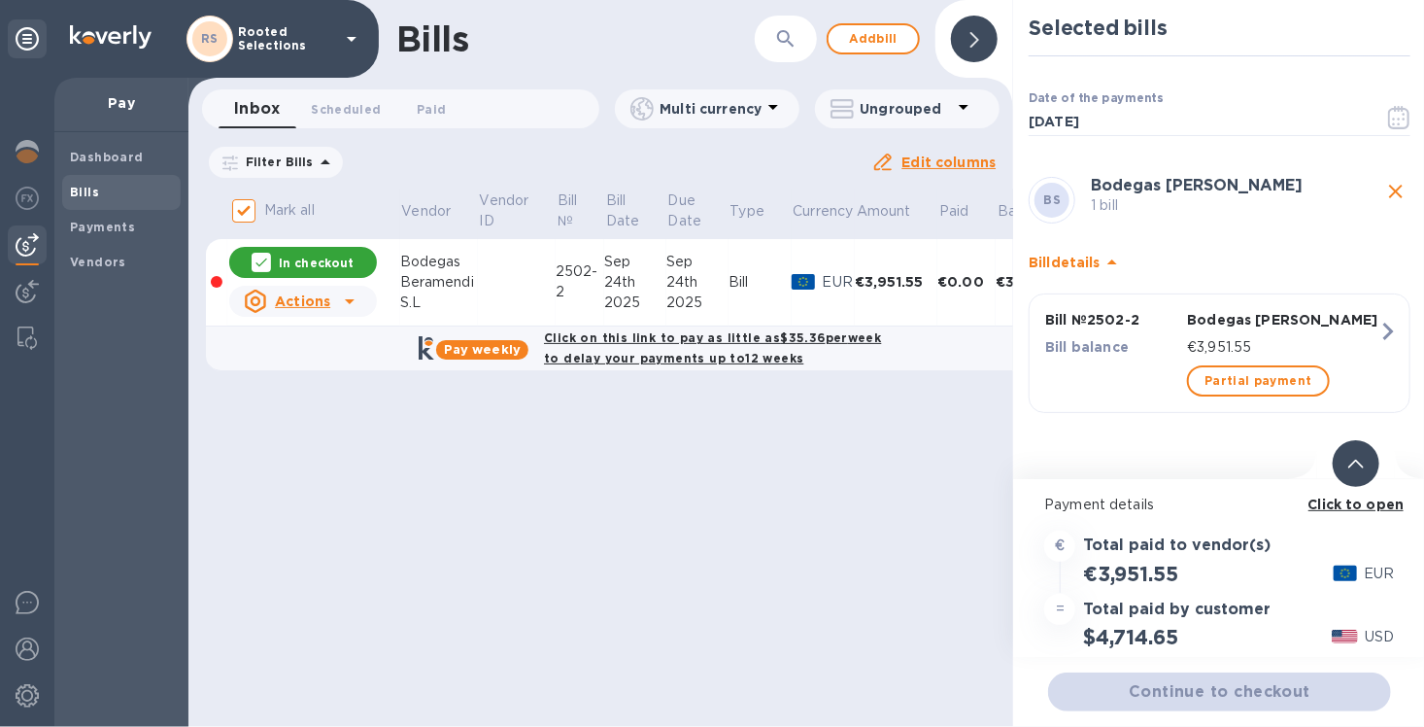
scroll to position [15, 0]
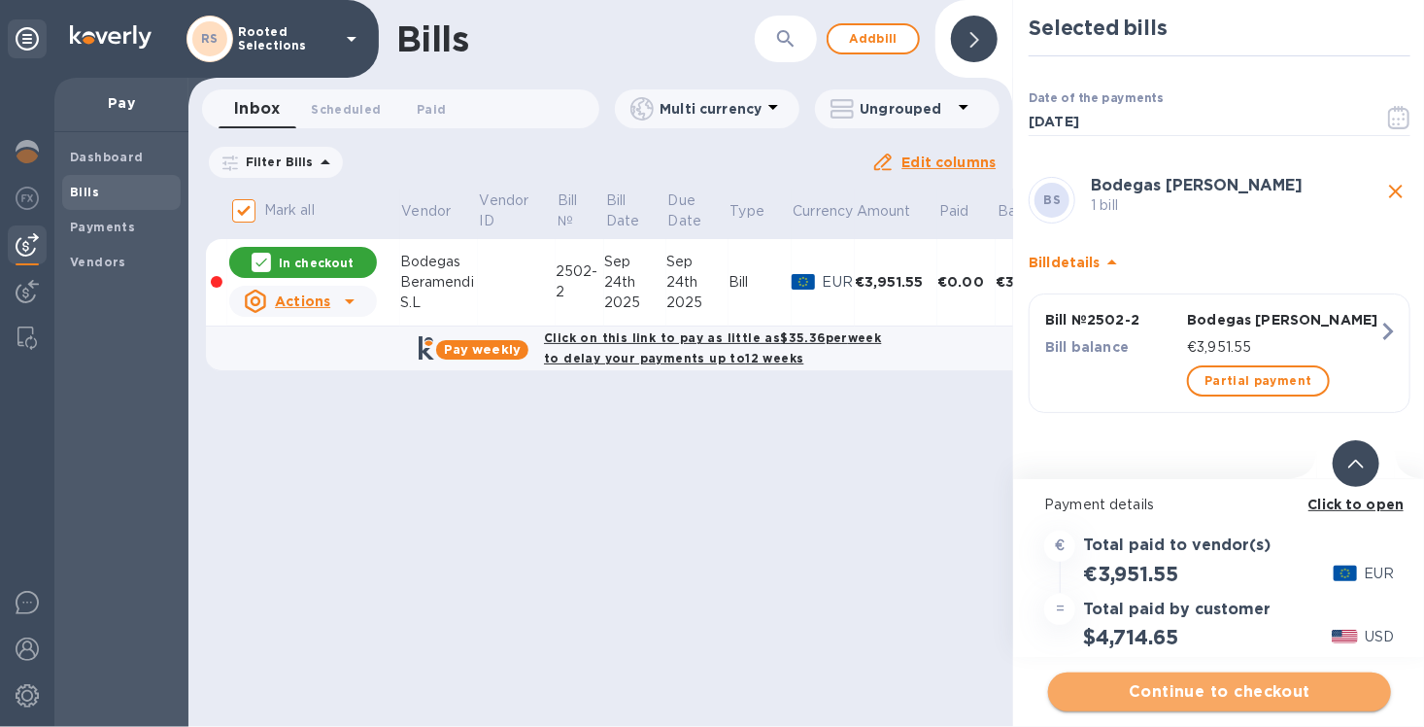
click at [1227, 680] on span "Continue to checkout" at bounding box center [1220, 691] width 312 height 23
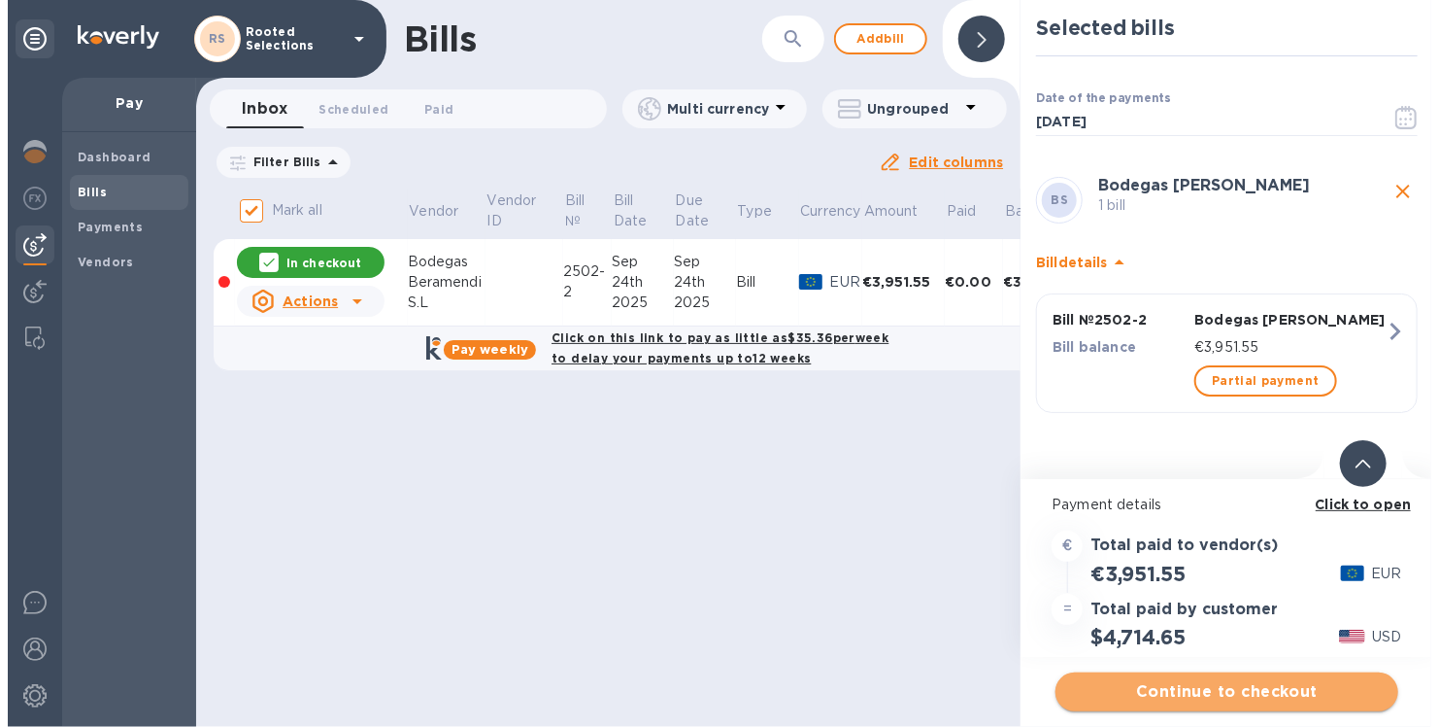
scroll to position [0, 0]
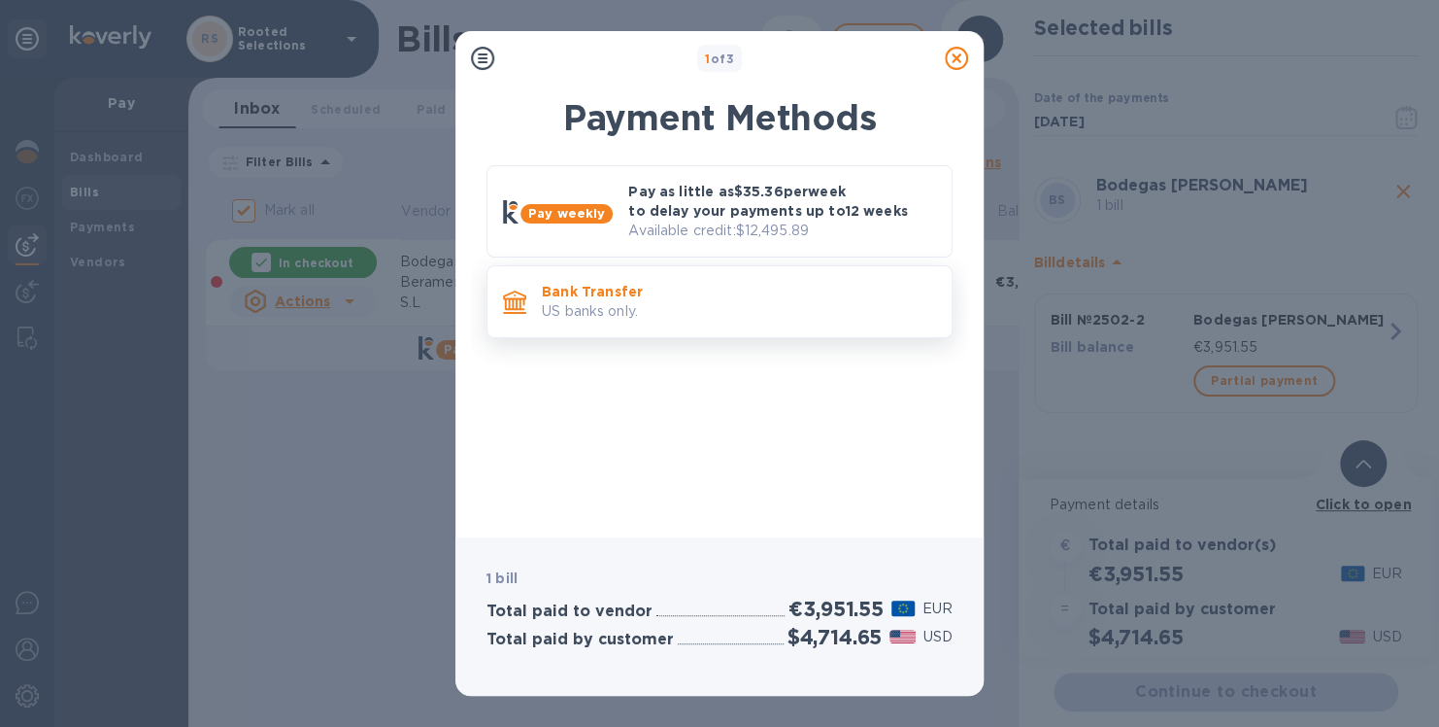
click at [631, 313] on p "US banks only." at bounding box center [739, 311] width 394 height 20
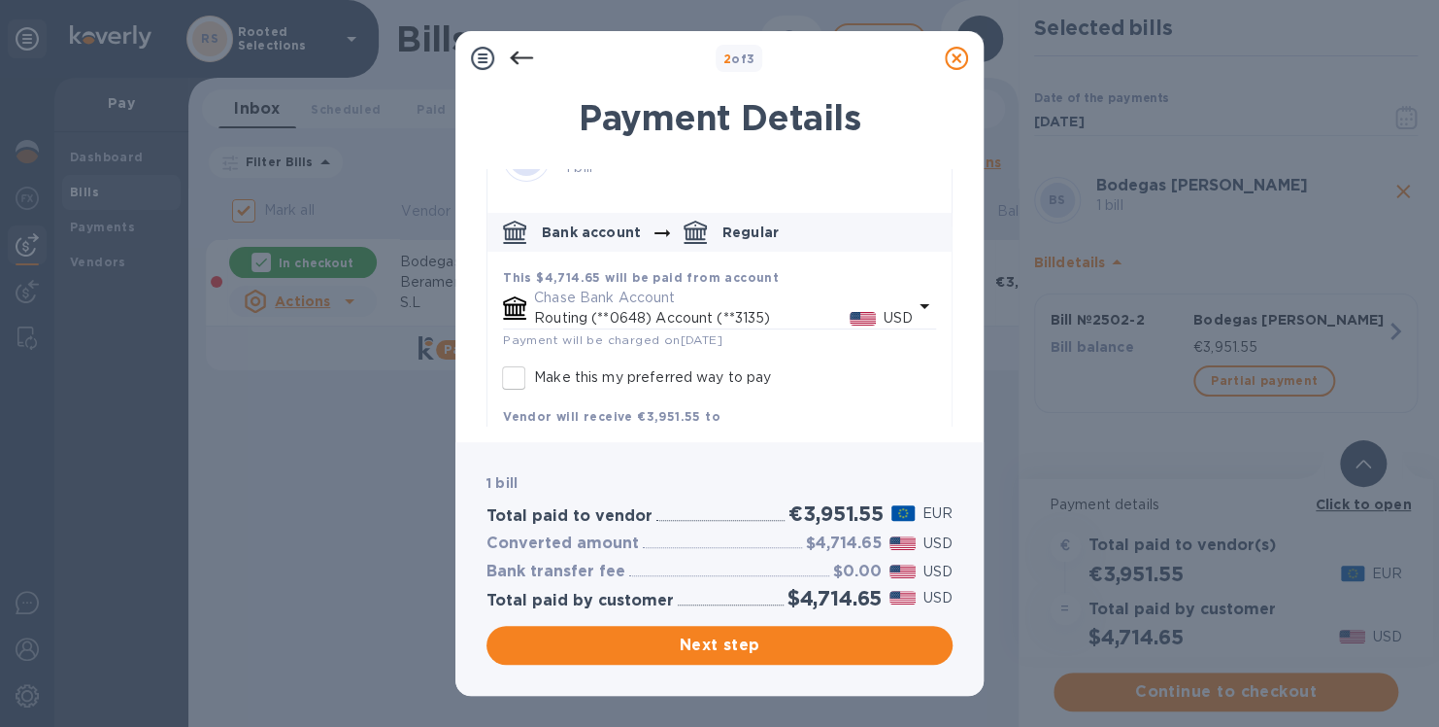
scroll to position [216, 0]
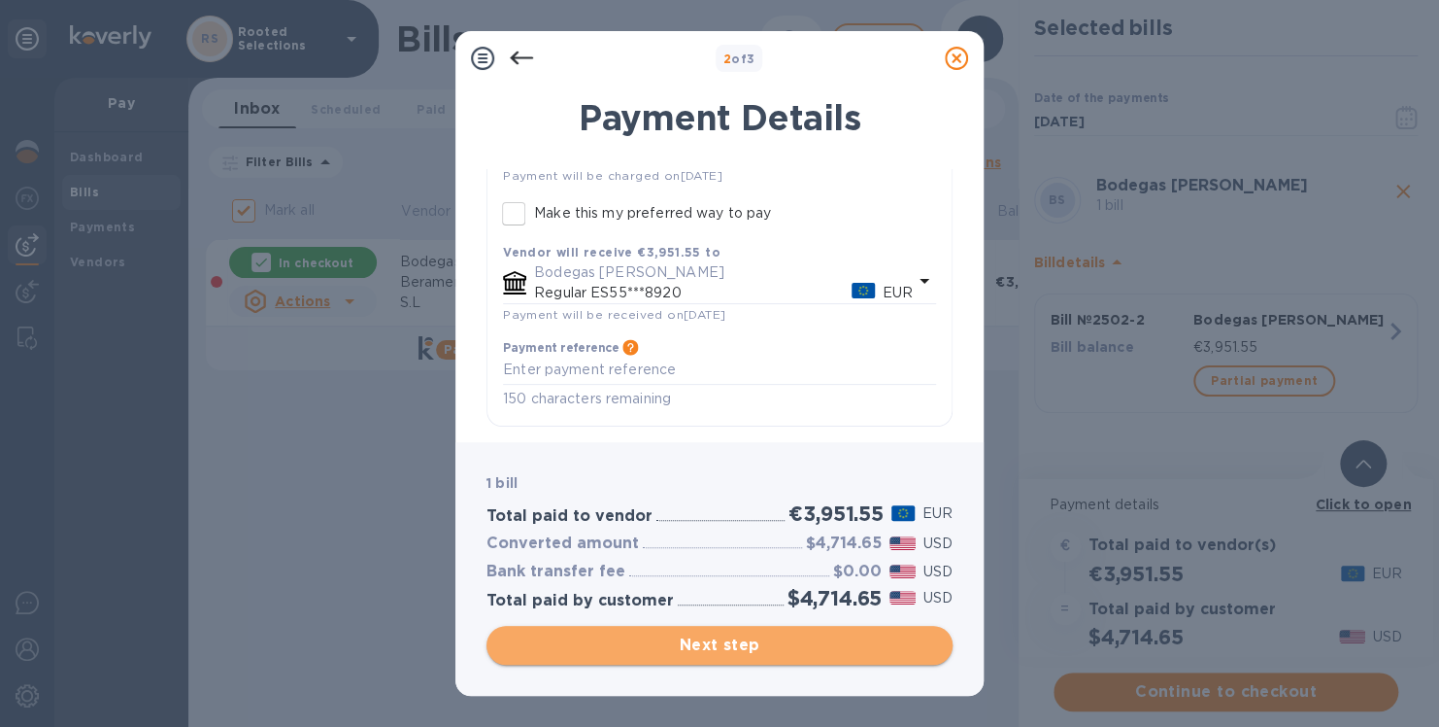
click at [735, 641] on span "Next step" at bounding box center [719, 644] width 435 height 23
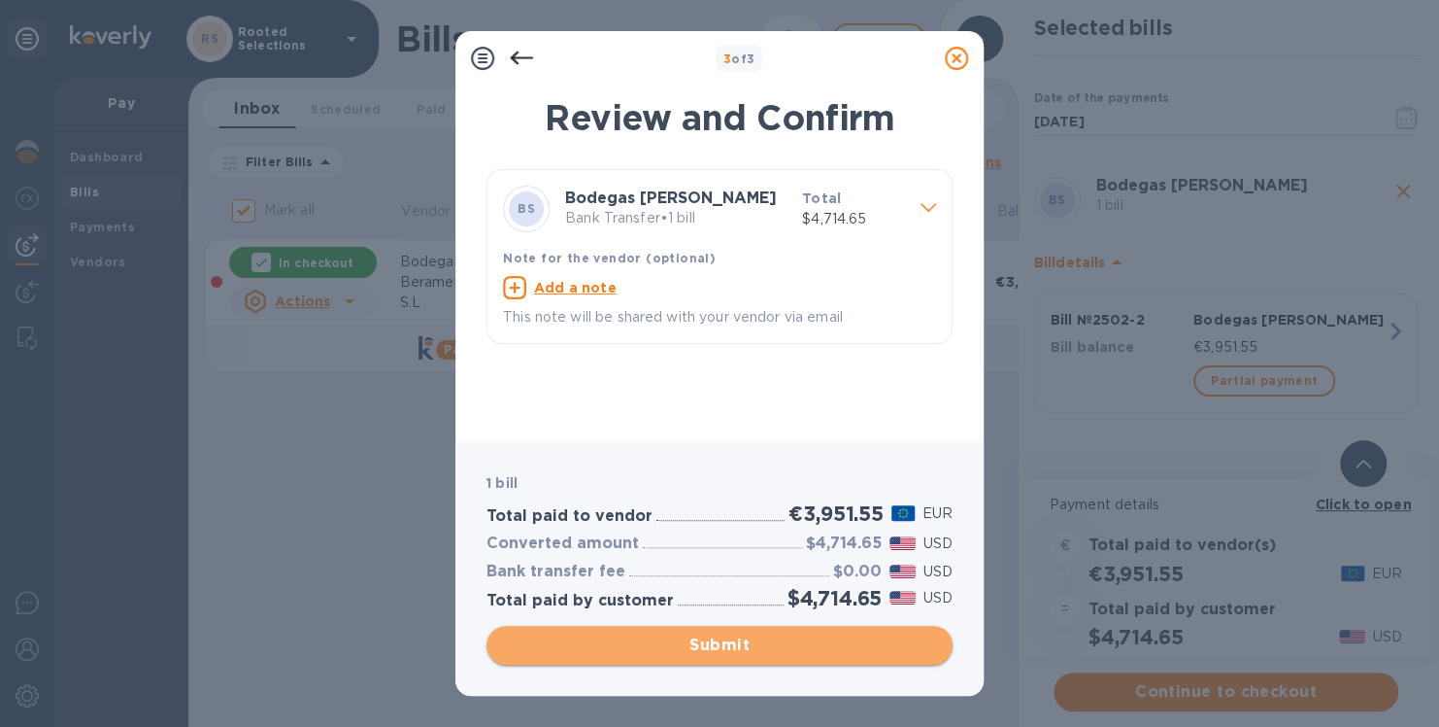
click at [727, 651] on span "Submit" at bounding box center [719, 644] width 435 height 23
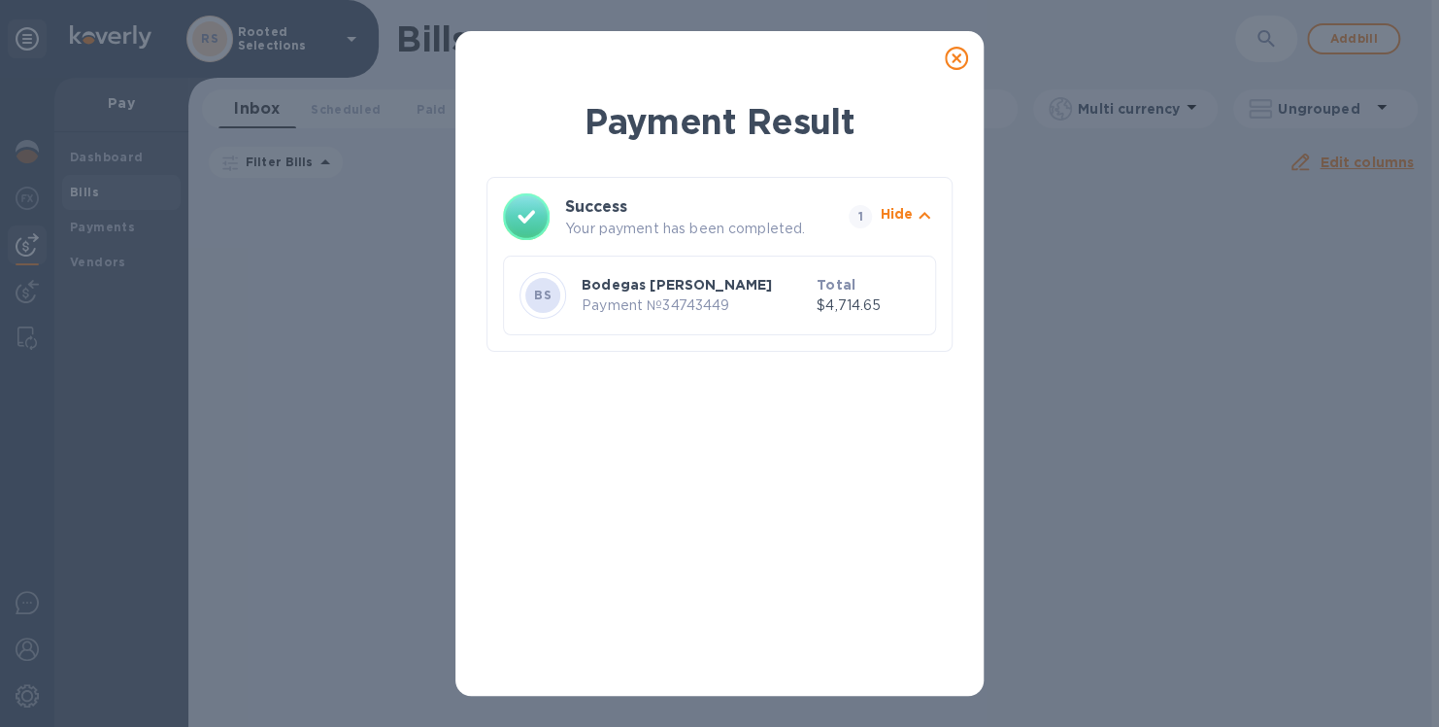
click at [952, 63] on icon at bounding box center [956, 58] width 23 height 23
